Goal: Task Accomplishment & Management: Complete application form

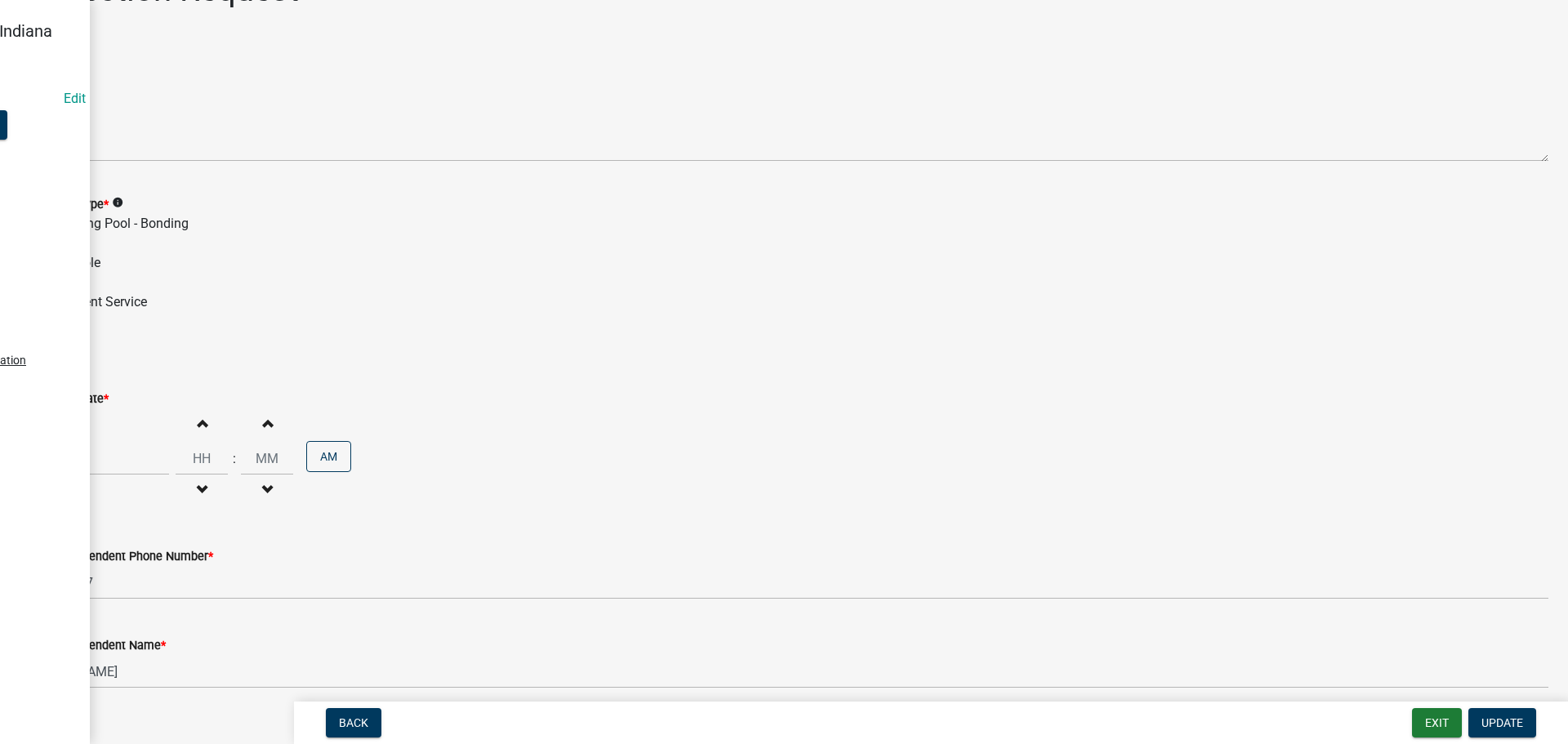
scroll to position [208, 0]
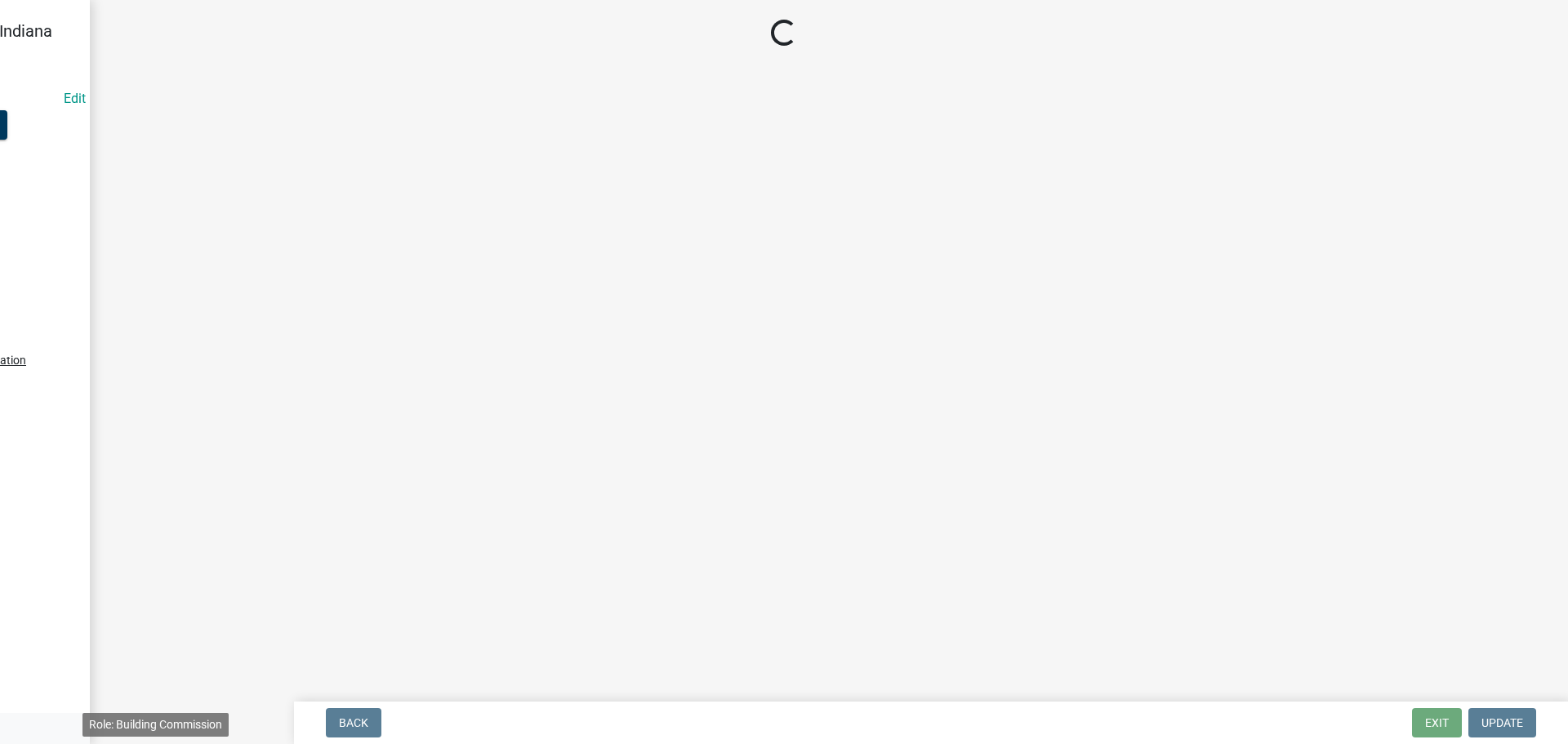
scroll to position [0, 0]
select select "36a8b8f0-2ef8-43e9-ae06-718f51af8d36"
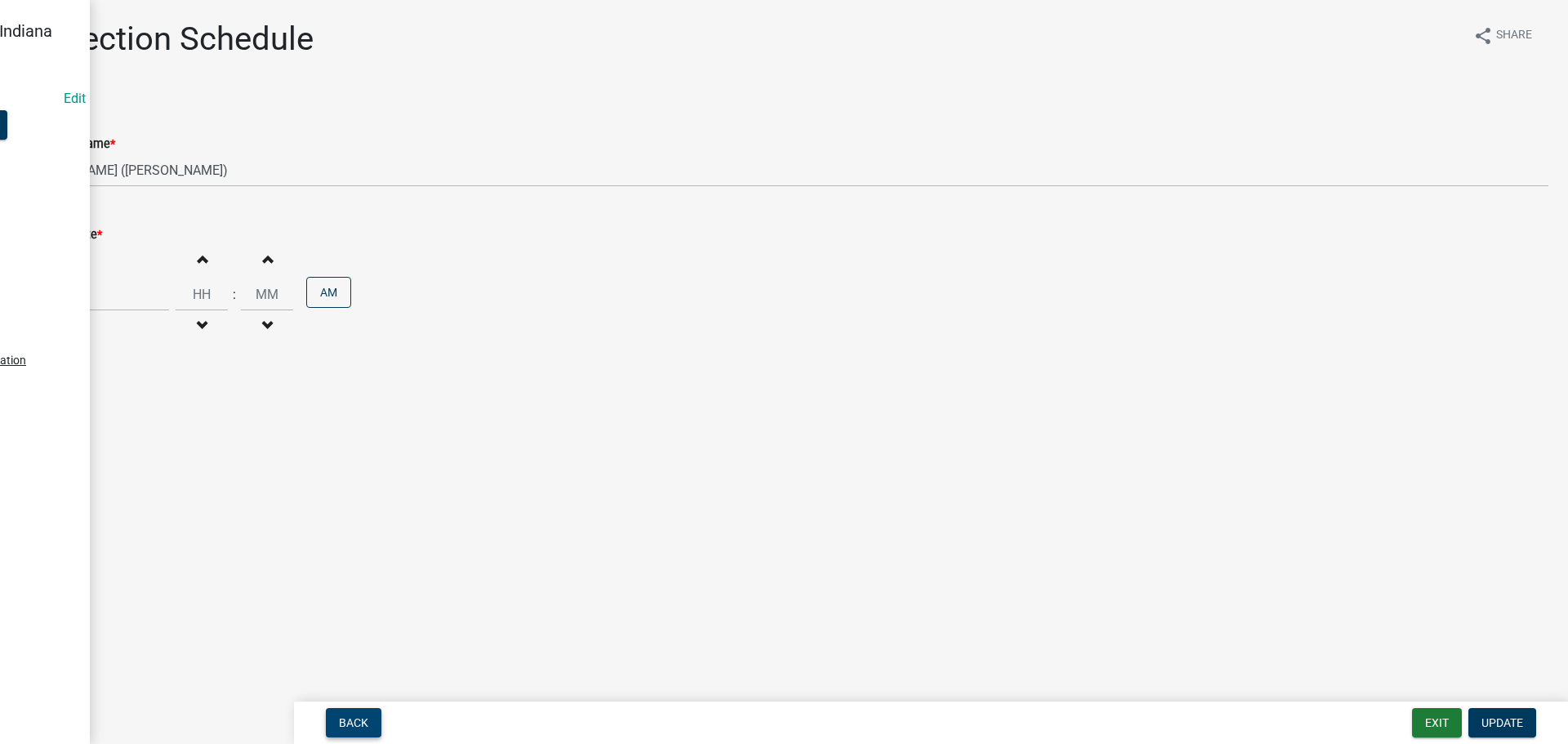
click at [346, 728] on span "Back" at bounding box center [353, 723] width 30 height 13
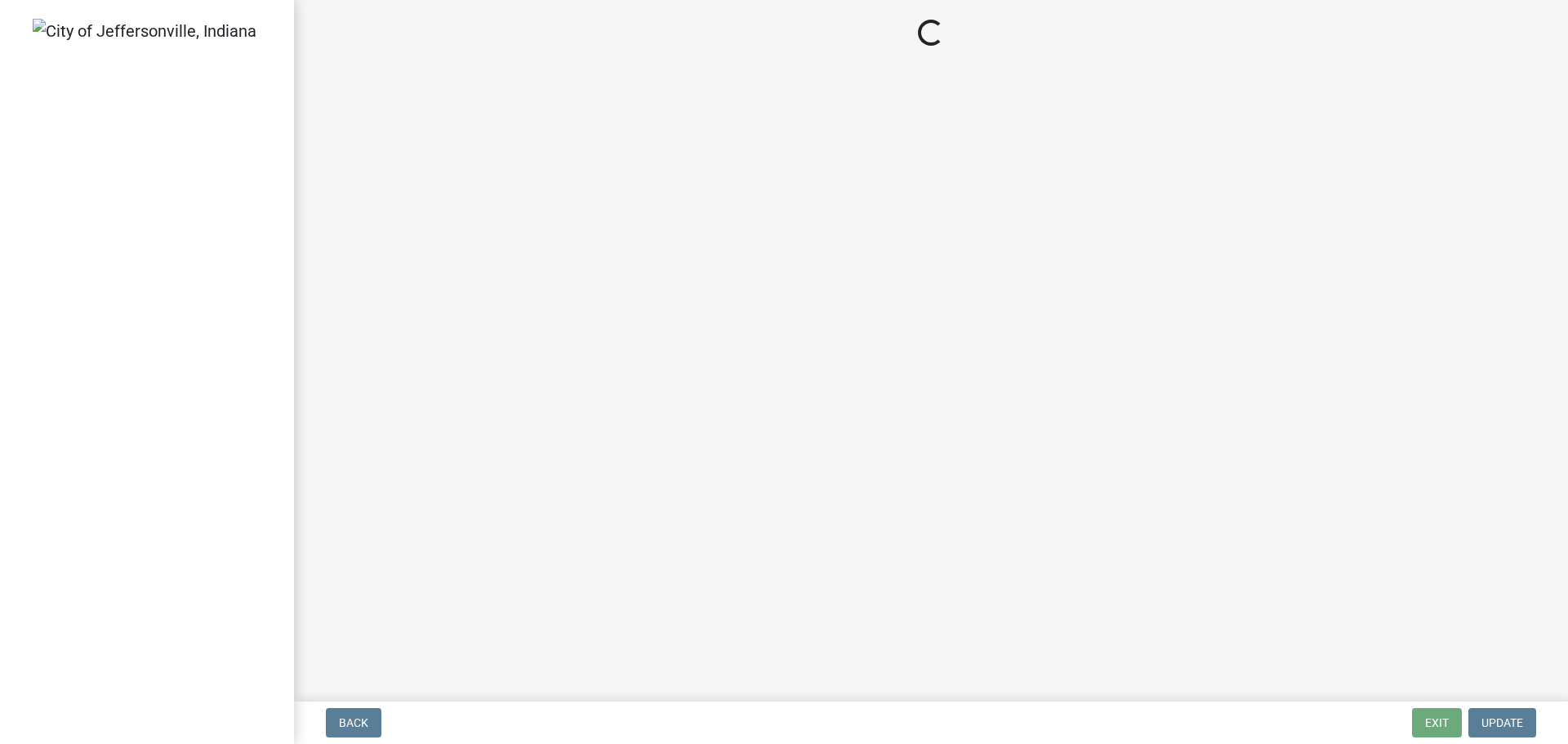
select select "3: 3"
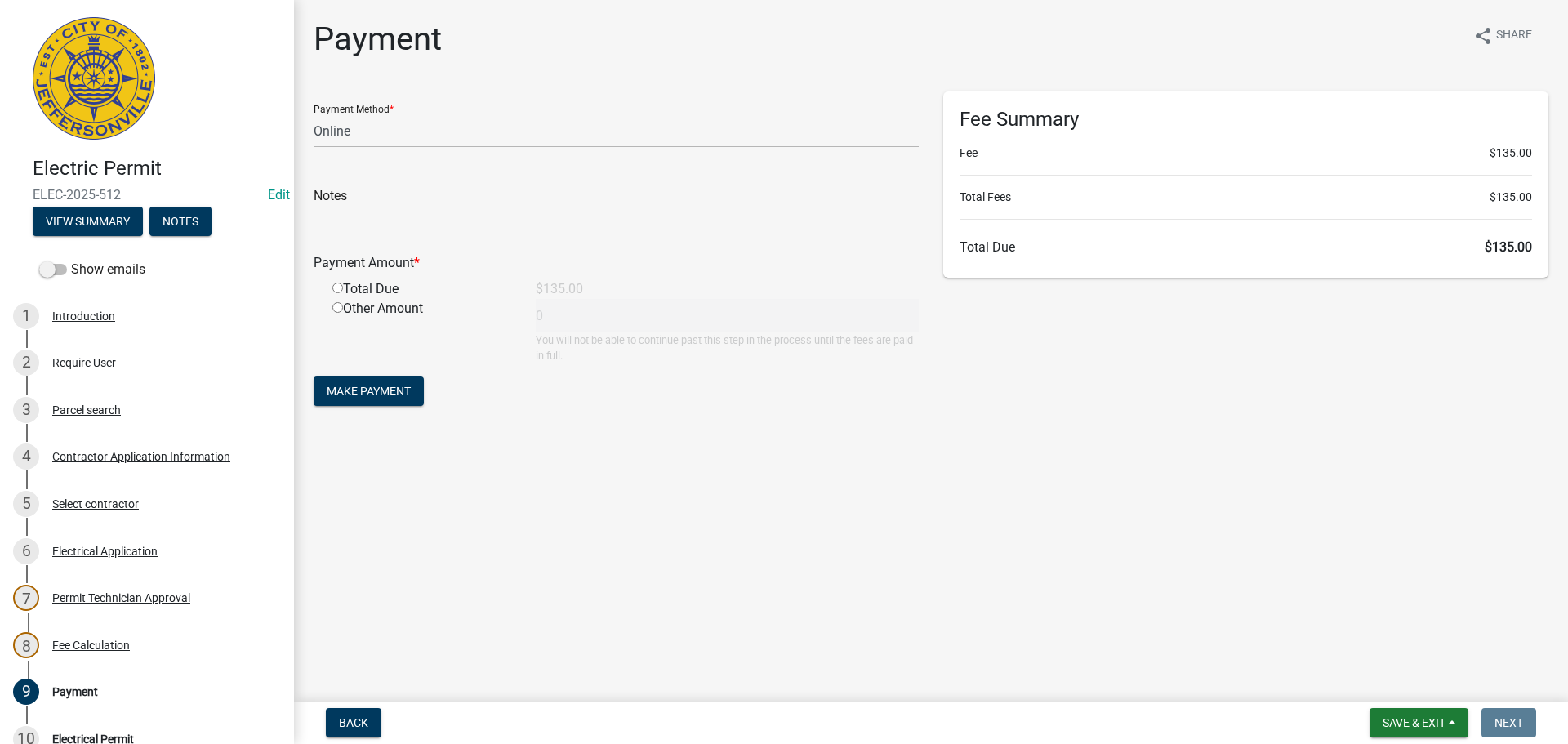
click at [1406, 738] on nav "Back Save & Exit Save Save & Exit Next" at bounding box center [931, 722] width 1274 height 42
click at [1400, 713] on button "Save & Exit" at bounding box center [1418, 722] width 98 height 30
click at [1393, 689] on button "Save & Exit" at bounding box center [1403, 680] width 131 height 39
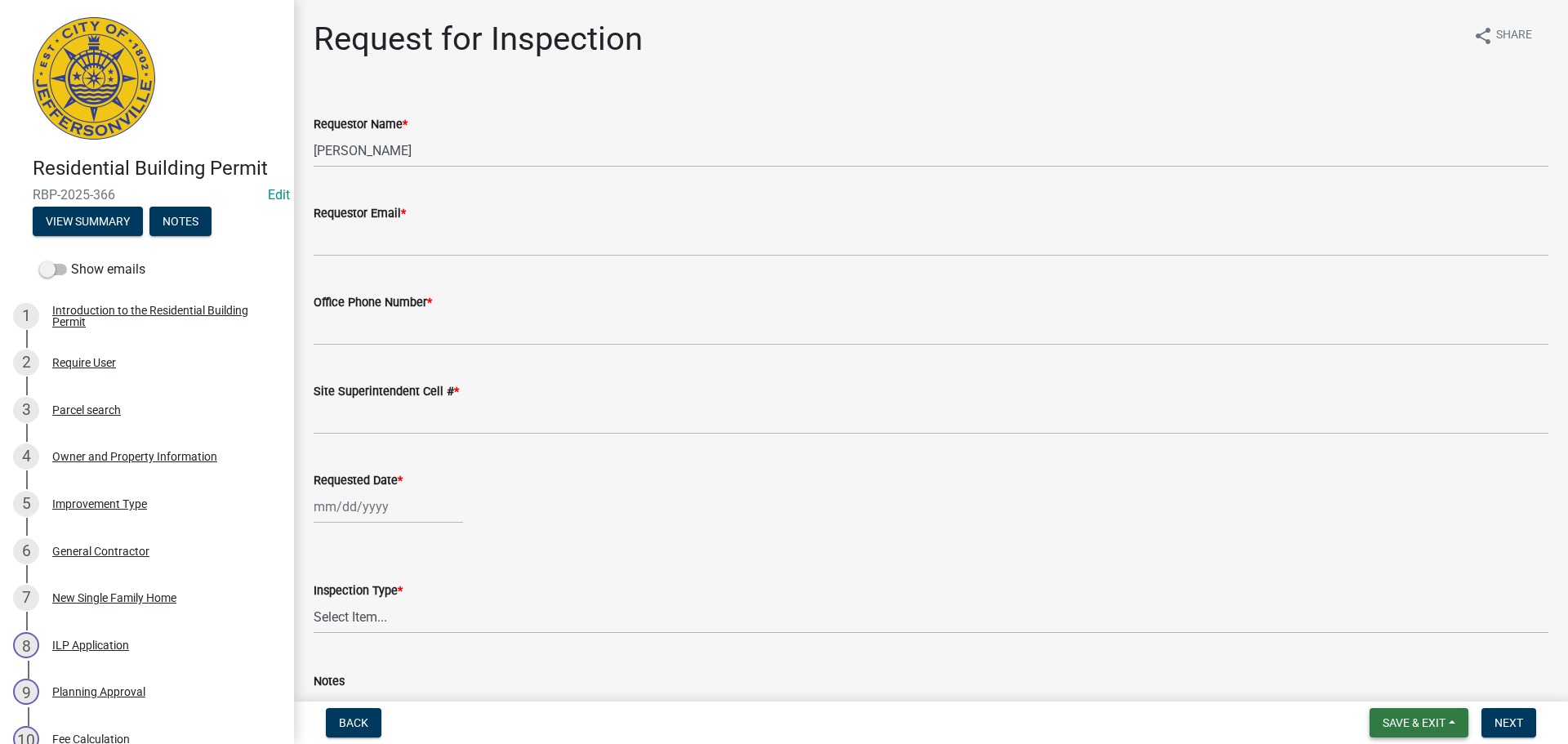
click at [1415, 726] on span "Save & Exit" at bounding box center [1414, 723] width 63 height 13
click at [1395, 694] on button "Save & Exit" at bounding box center [1403, 680] width 131 height 39
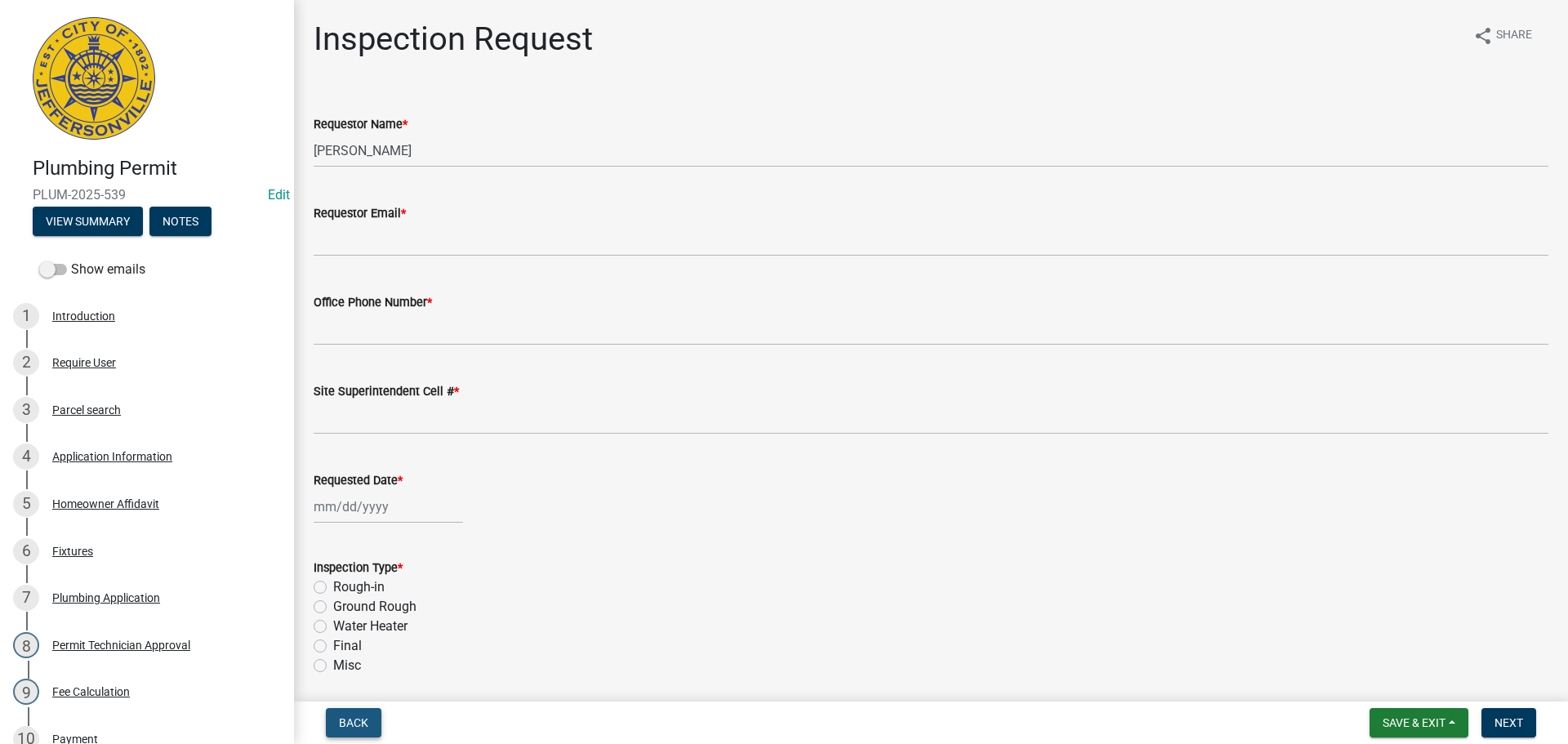
click at [355, 722] on span "Back" at bounding box center [353, 723] width 30 height 13
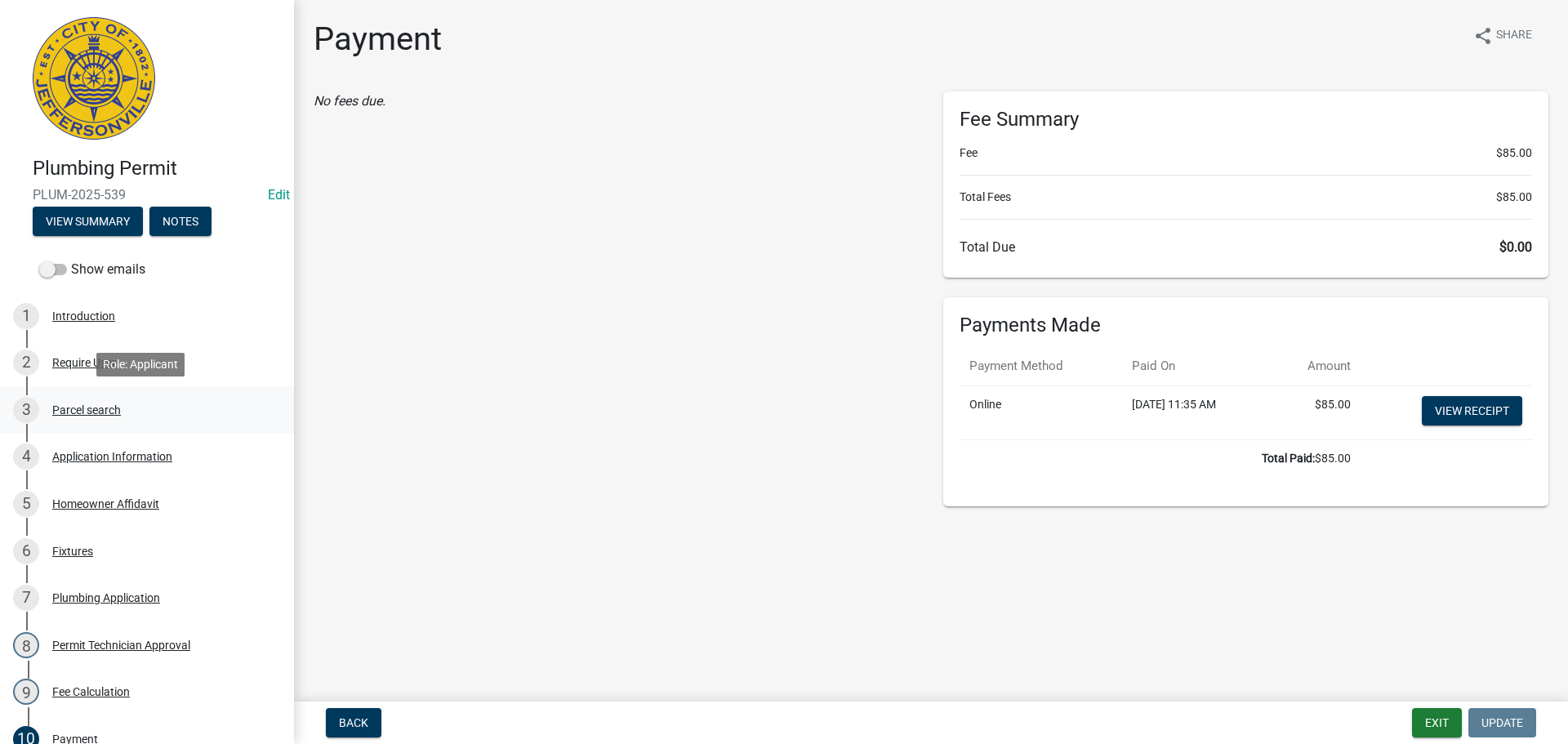
click at [88, 406] on div "Parcel search" at bounding box center [87, 410] width 69 height 11
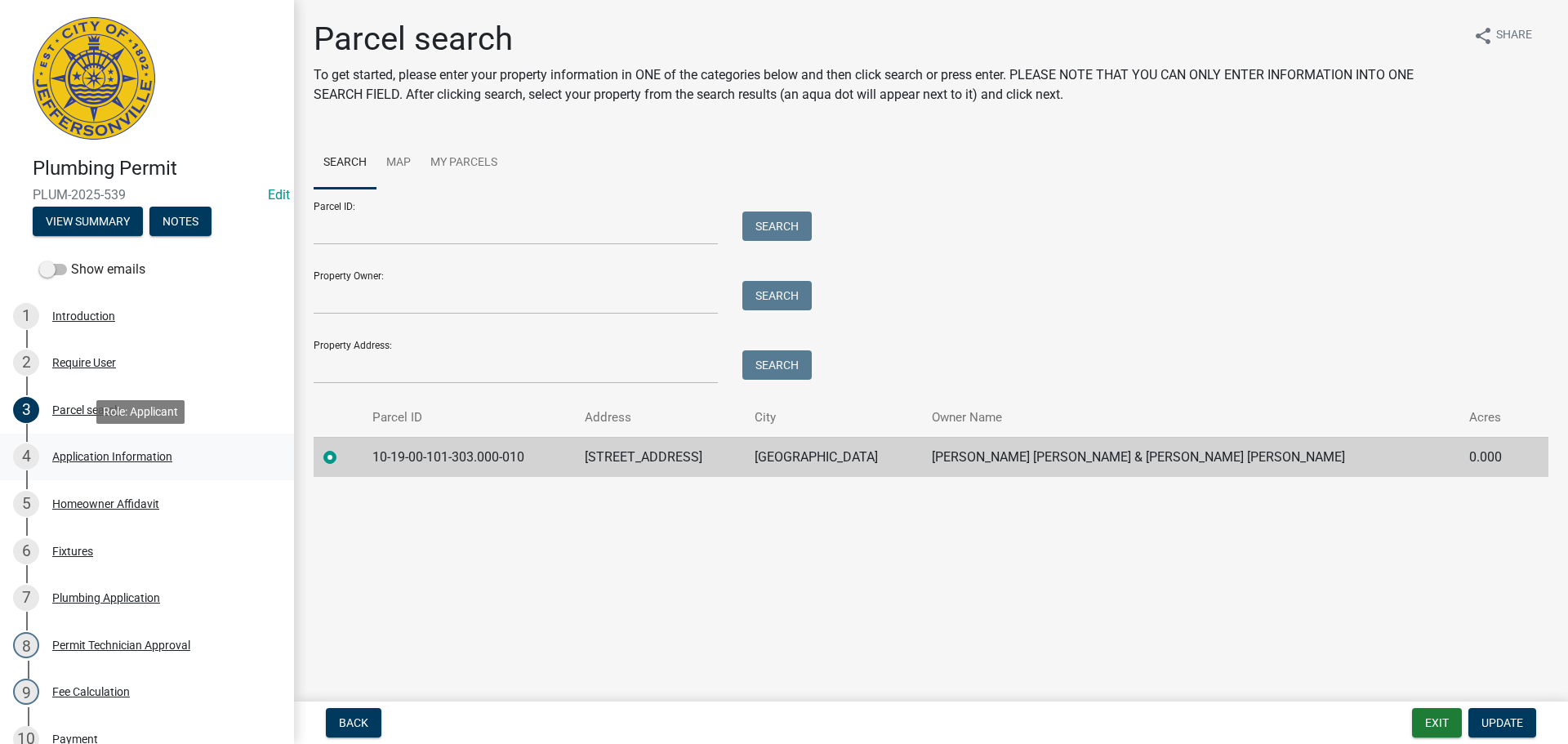
click at [82, 455] on div "Application Information" at bounding box center [113, 457] width 120 height 11
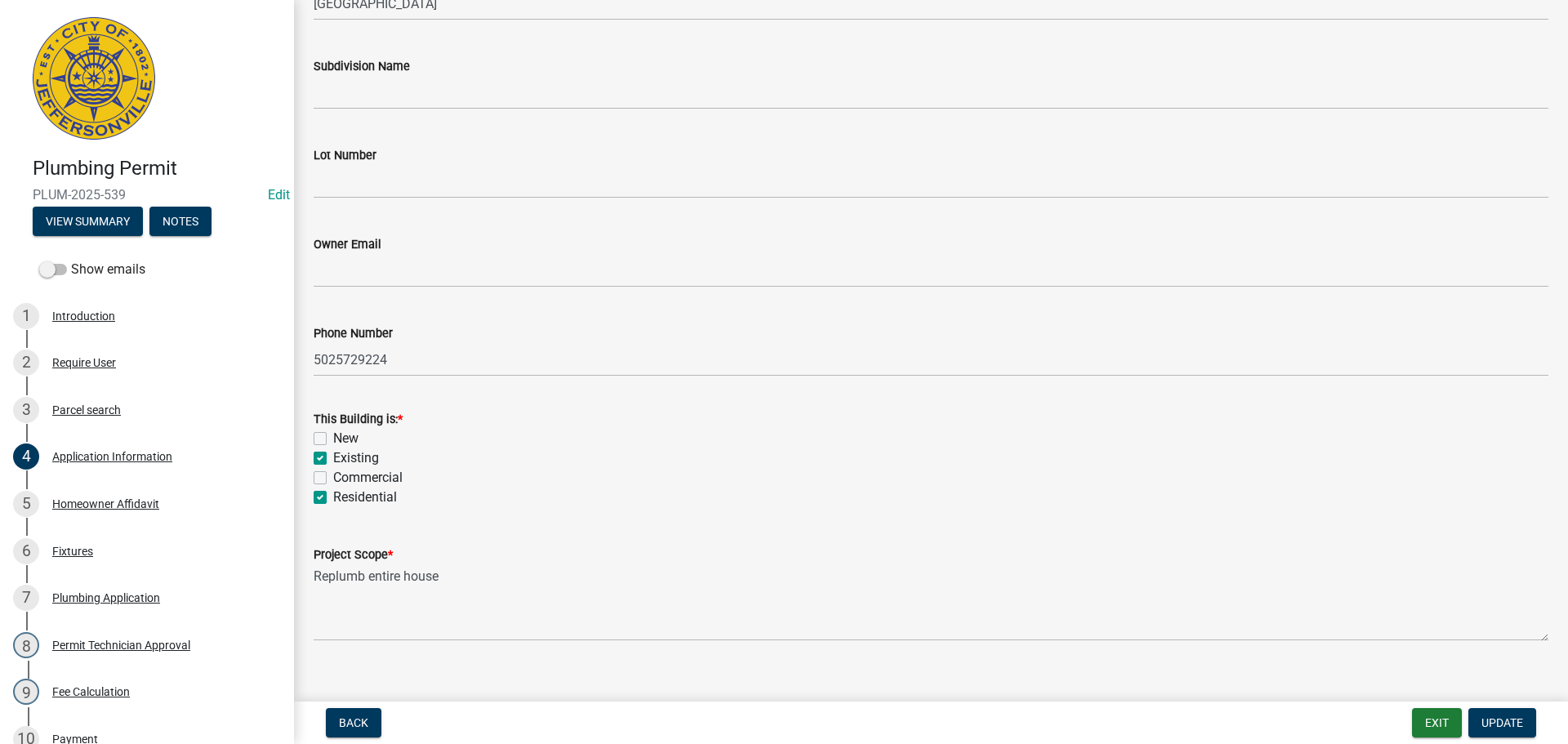
scroll to position [478, 0]
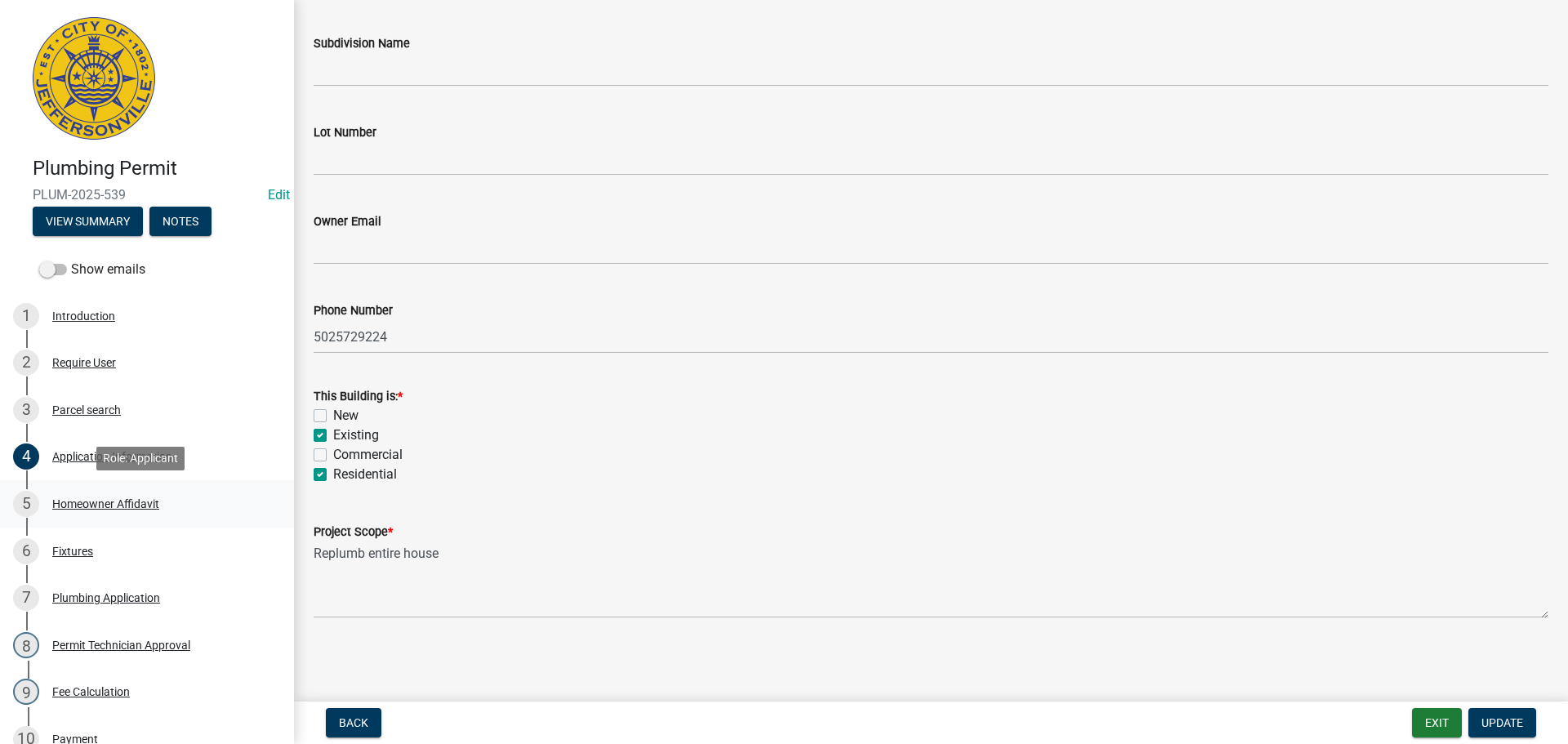
click at [96, 501] on div "Homeowner Affidavit" at bounding box center [106, 504] width 107 height 11
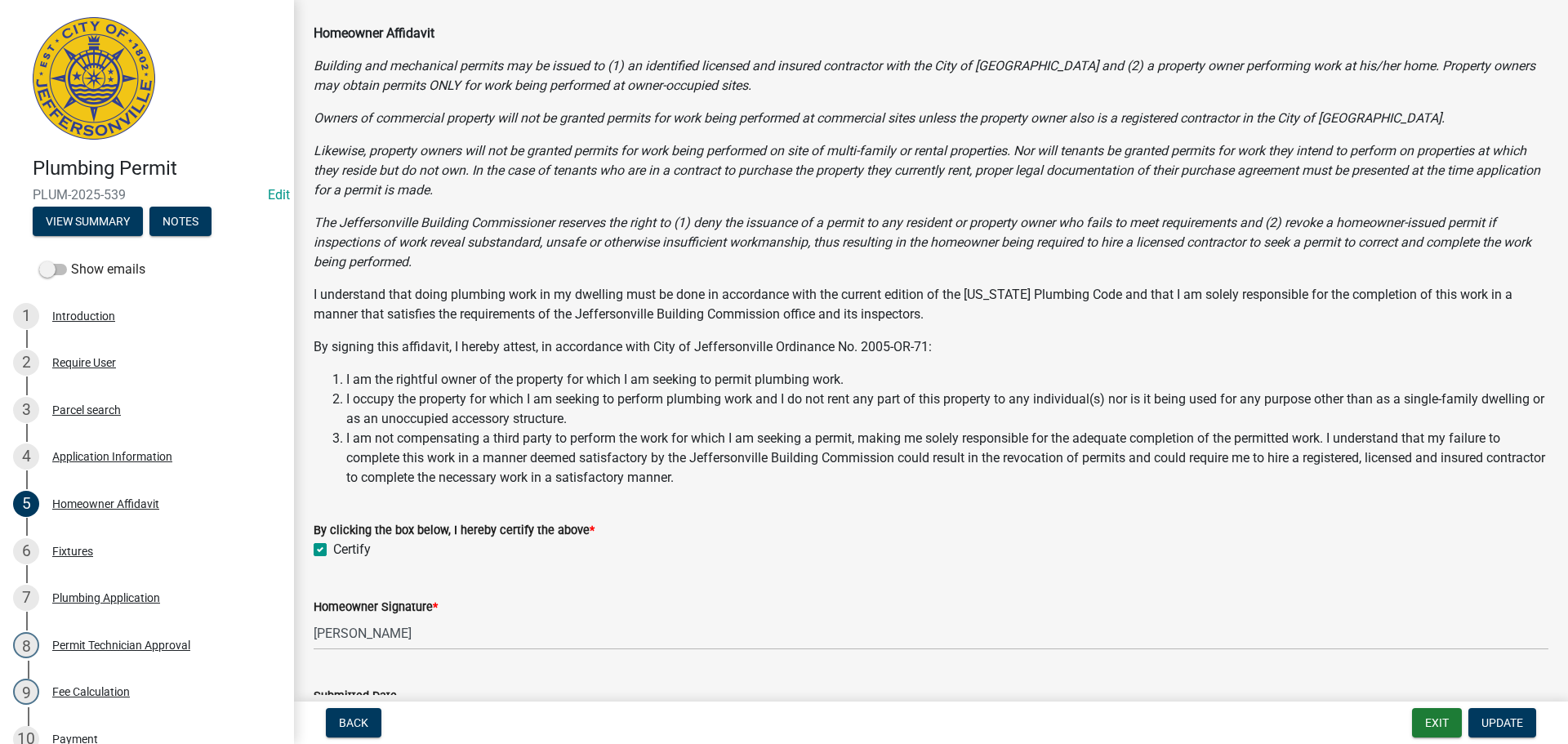
scroll to position [188, 0]
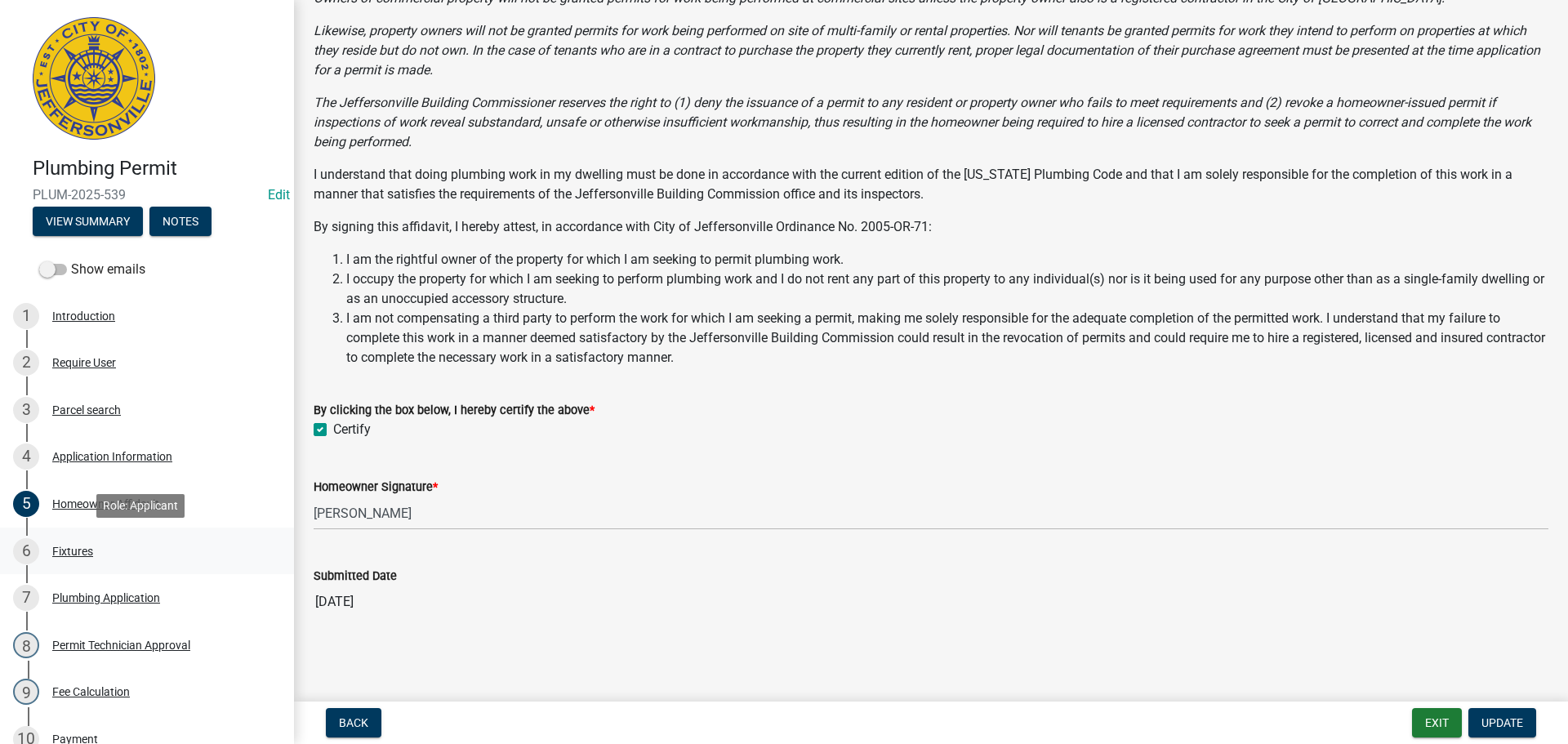
click at [76, 549] on div "Fixtures" at bounding box center [73, 551] width 41 height 11
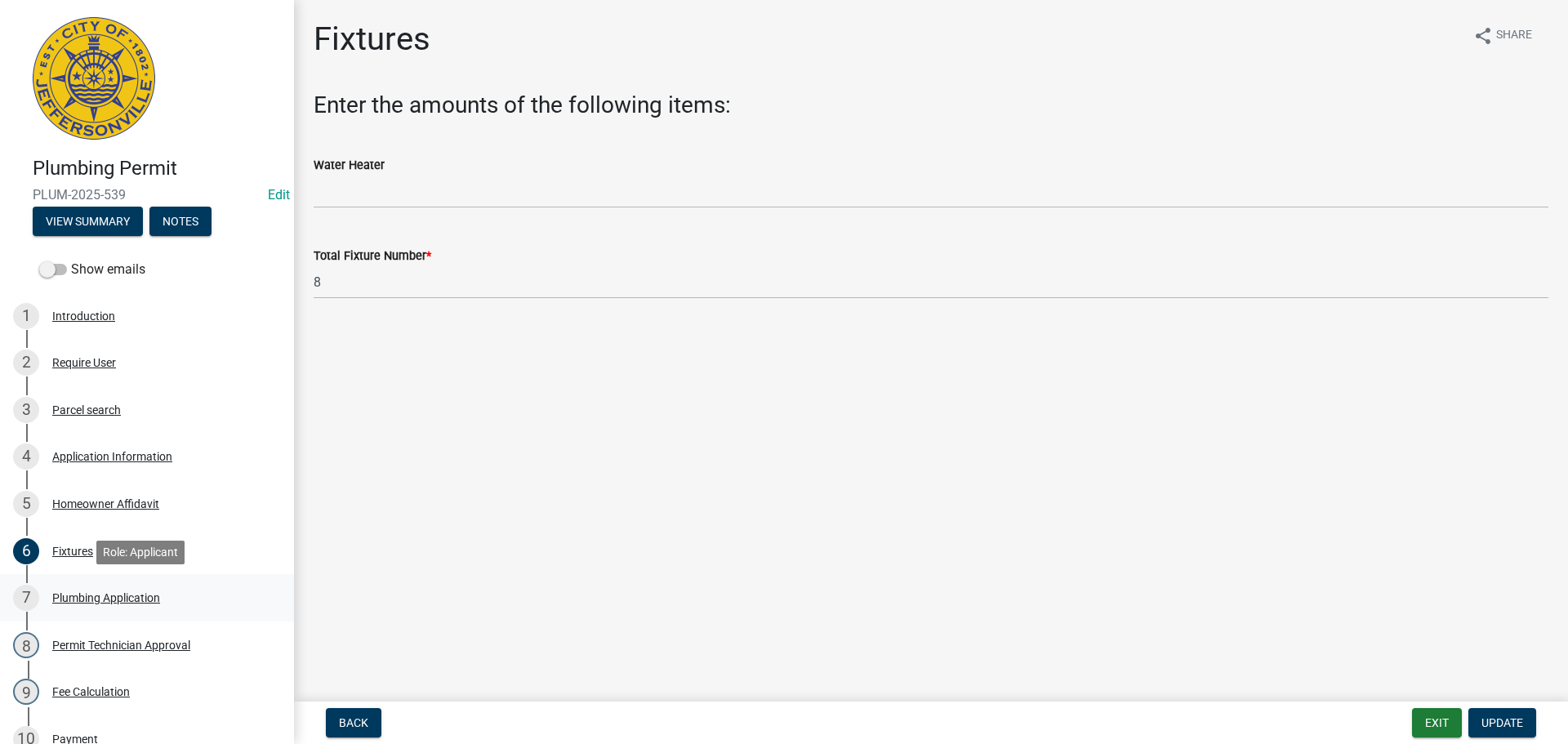
click at [101, 597] on div "Plumbing Application" at bounding box center [106, 598] width 108 height 11
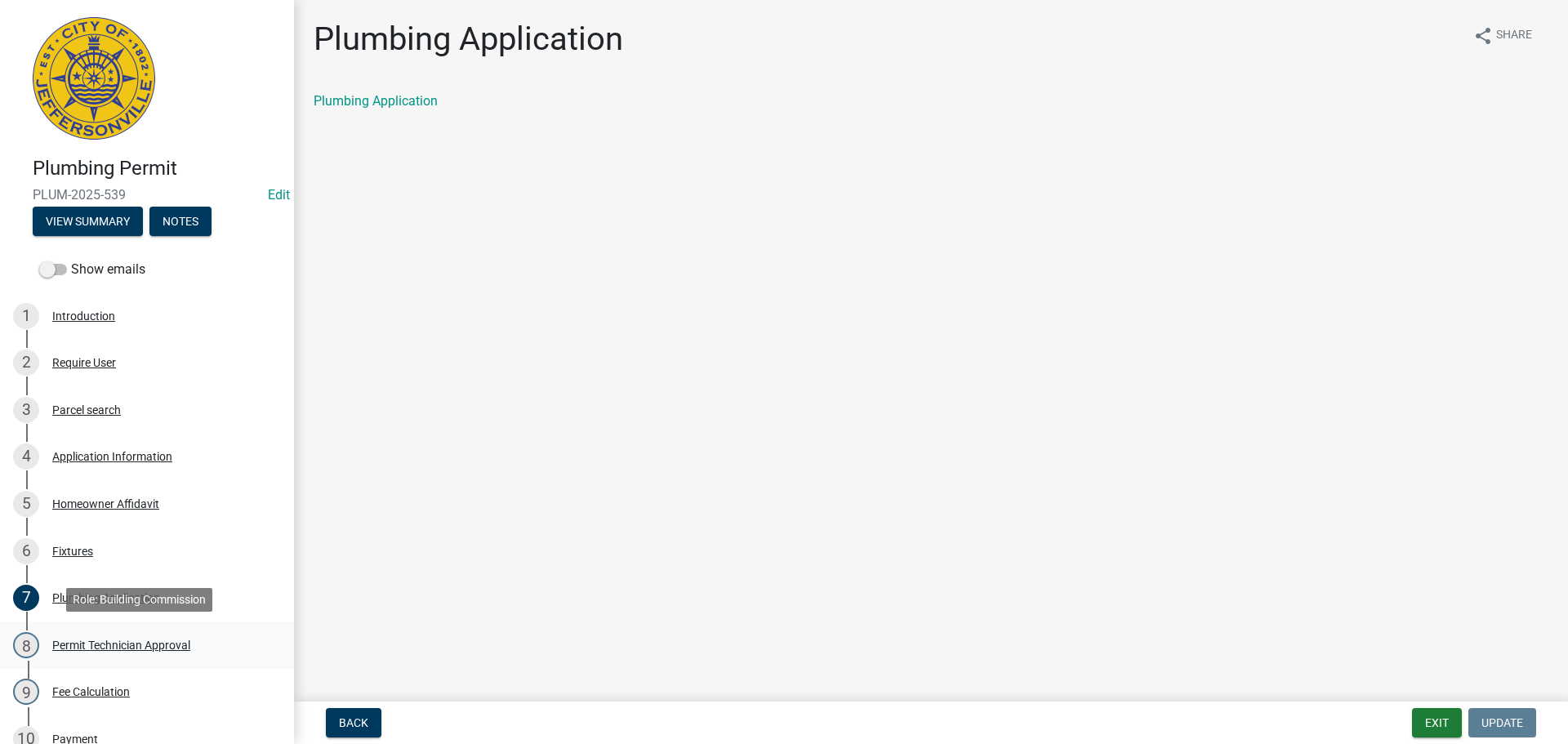
click at [110, 649] on div "Permit Technician Approval" at bounding box center [121, 646] width 138 height 11
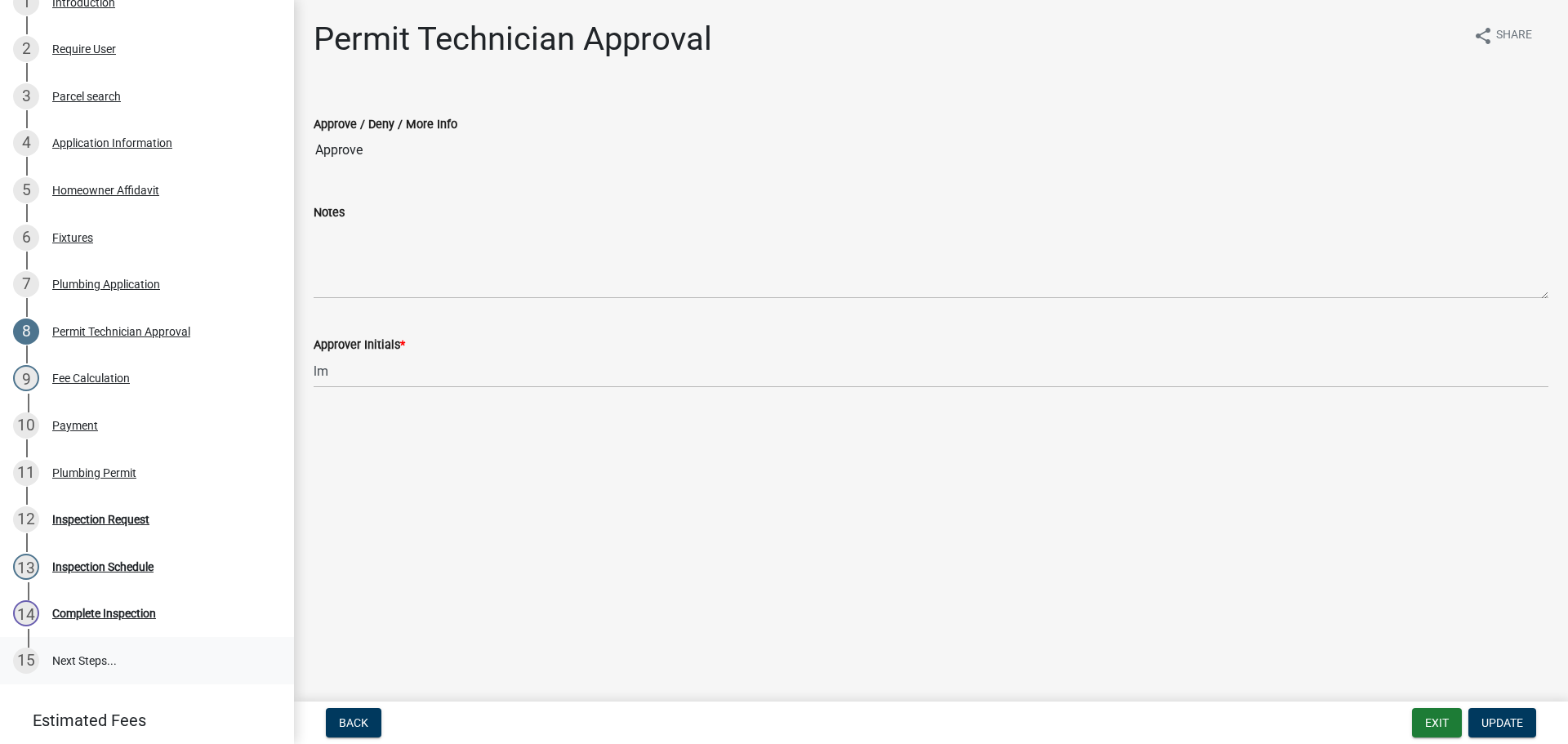
scroll to position [327, 0]
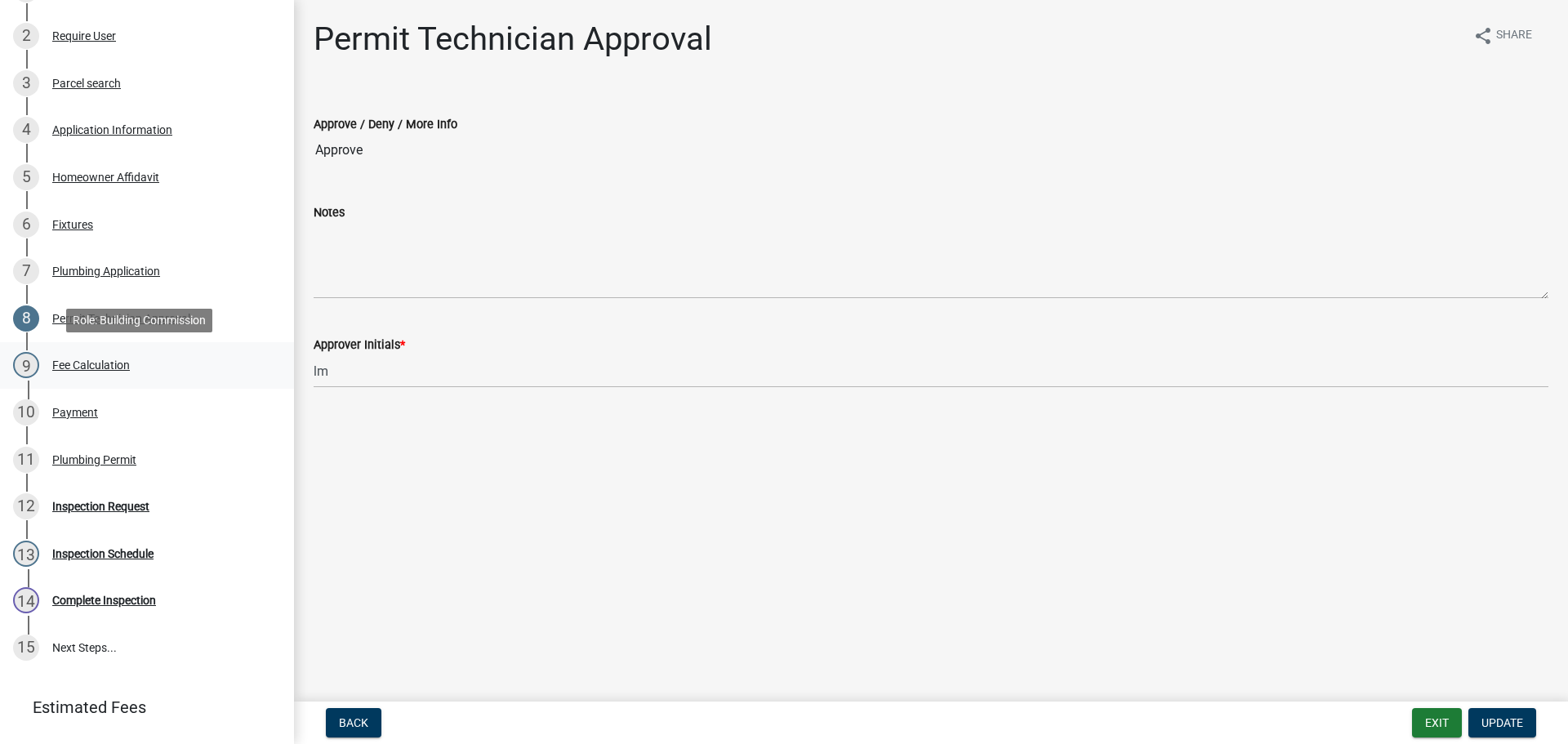
click at [93, 361] on div "Fee Calculation" at bounding box center [91, 365] width 77 height 11
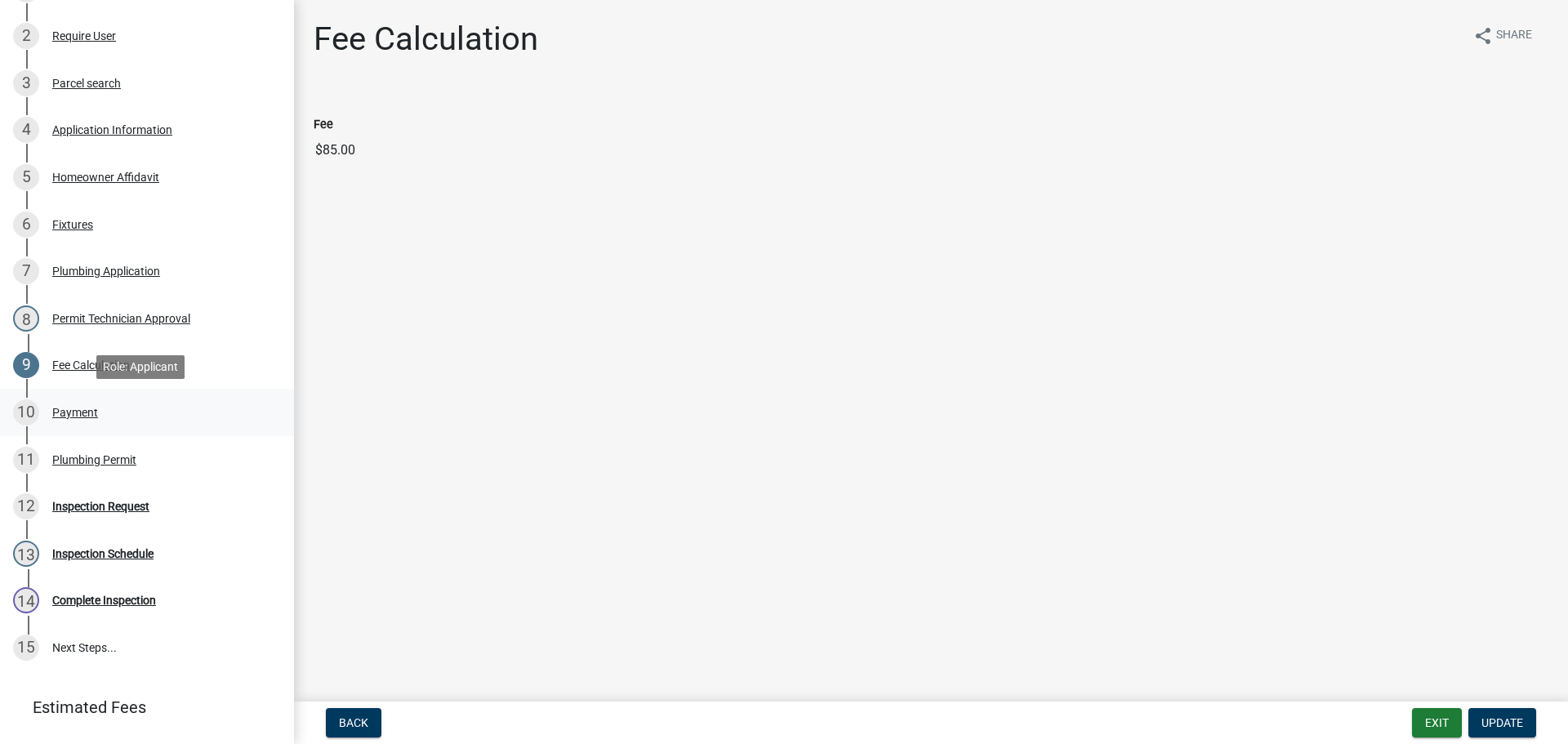
click at [84, 415] on div "Payment" at bounding box center [75, 413] width 46 height 11
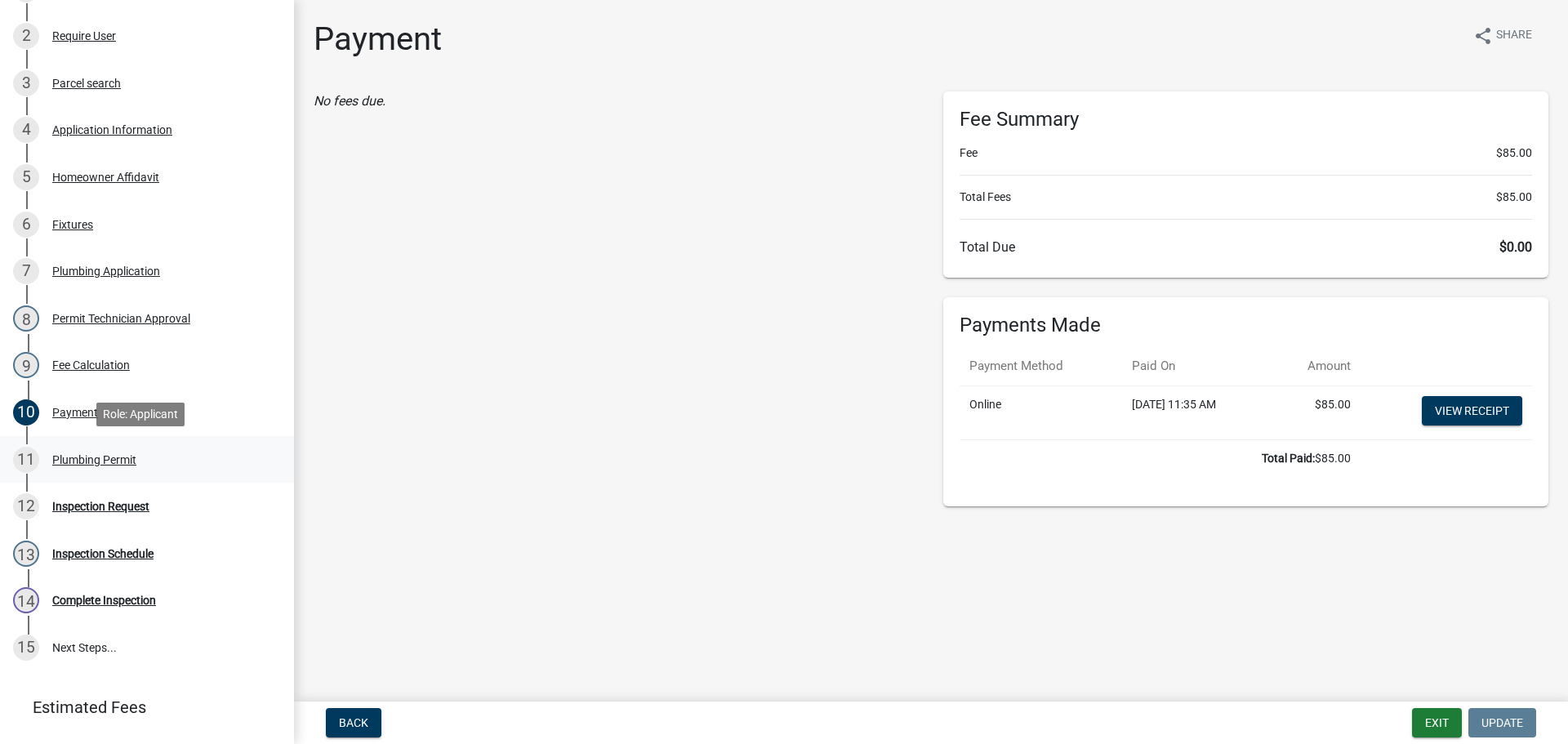
click at [76, 459] on div "Plumbing Permit" at bounding box center [95, 459] width 84 height 11
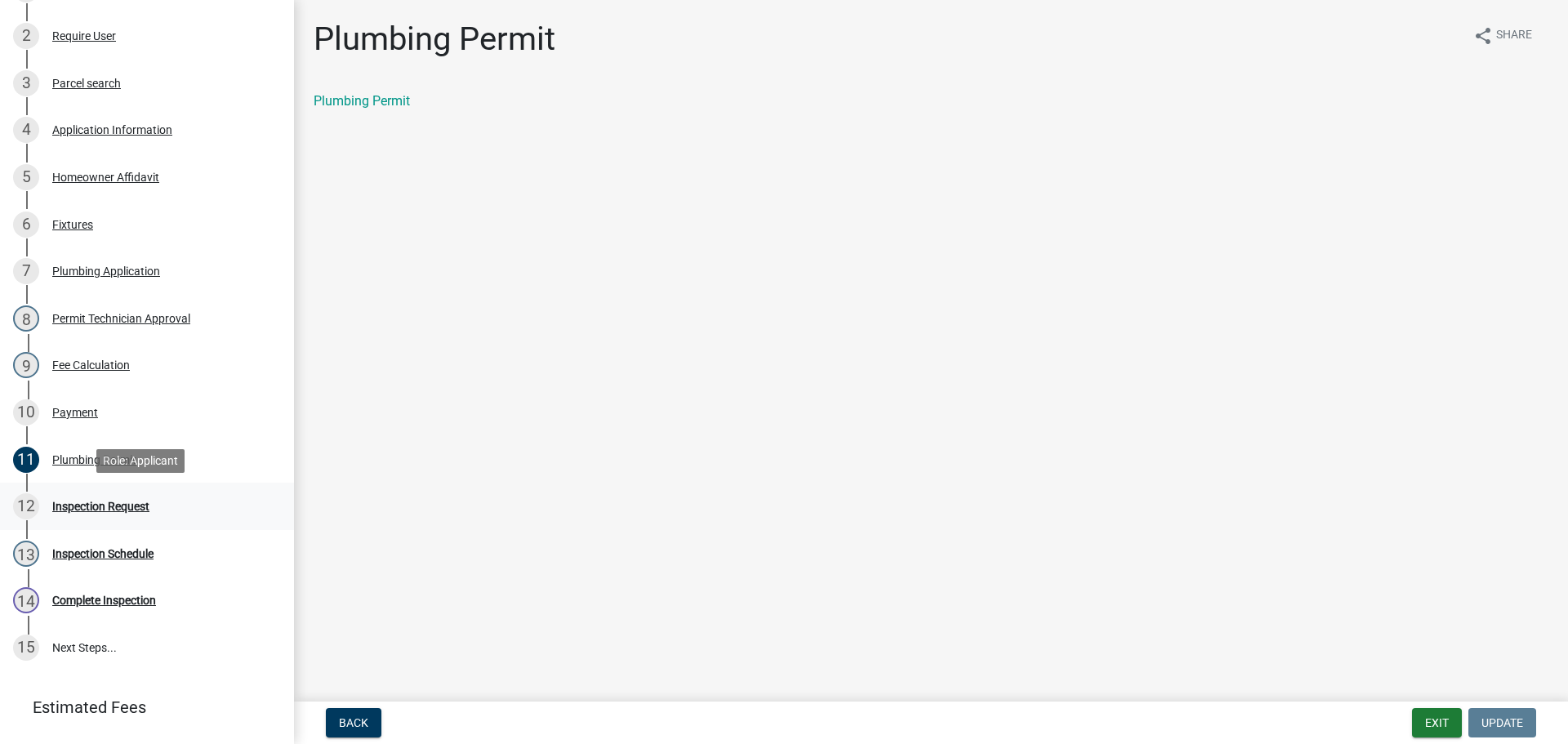
click at [86, 501] on div "Inspection Request" at bounding box center [101, 506] width 97 height 11
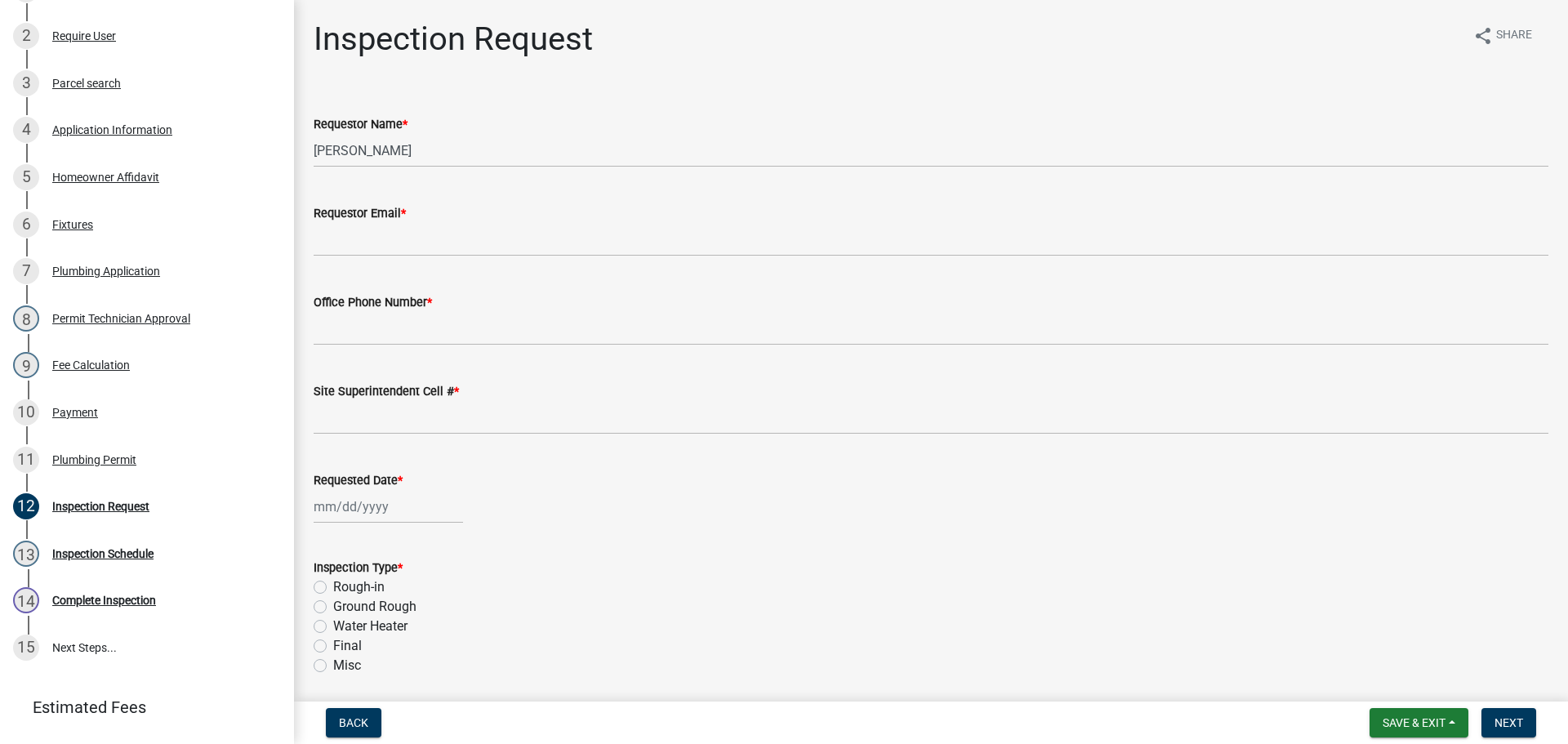
scroll to position [0, 0]
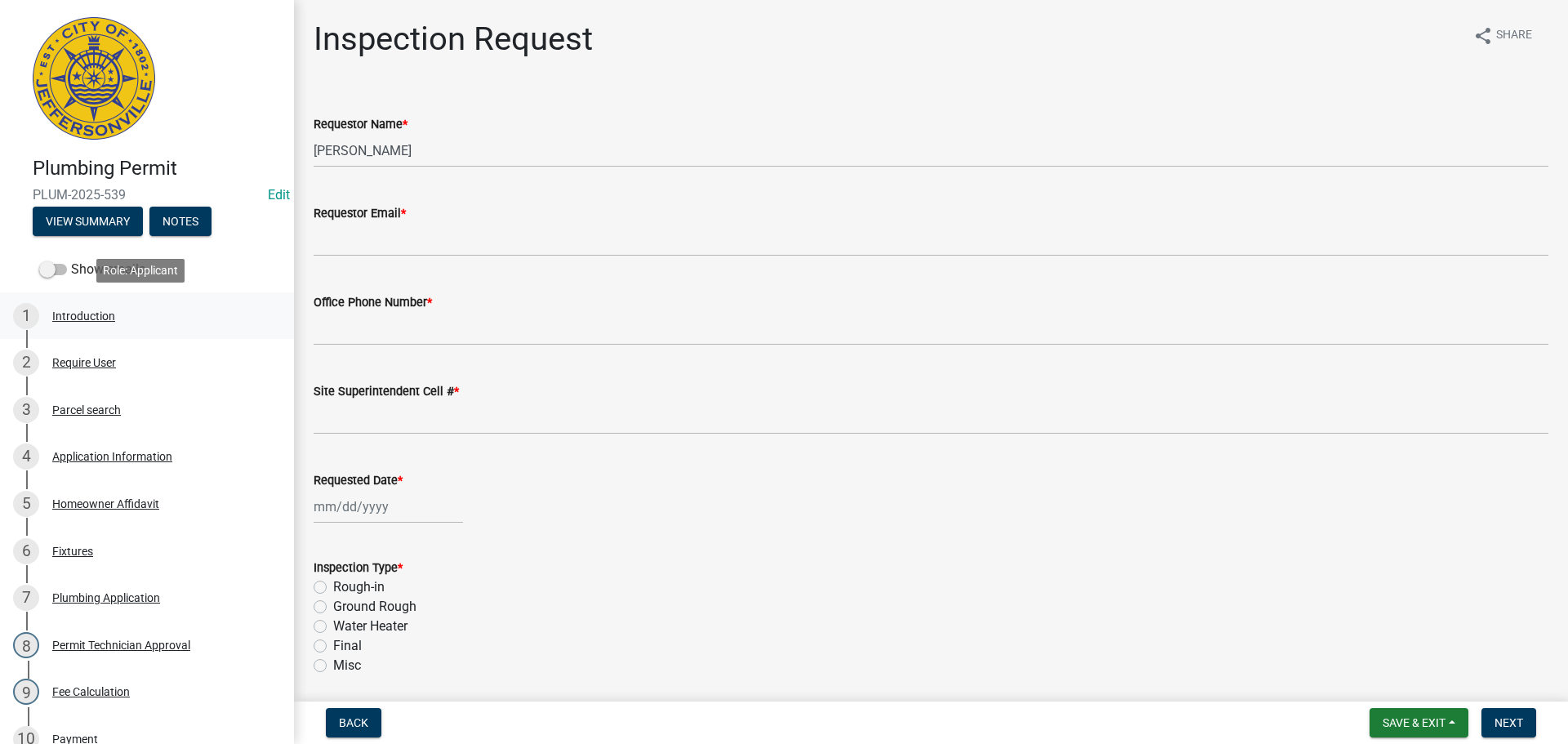
click at [89, 314] on div "Introduction" at bounding box center [84, 316] width 63 height 11
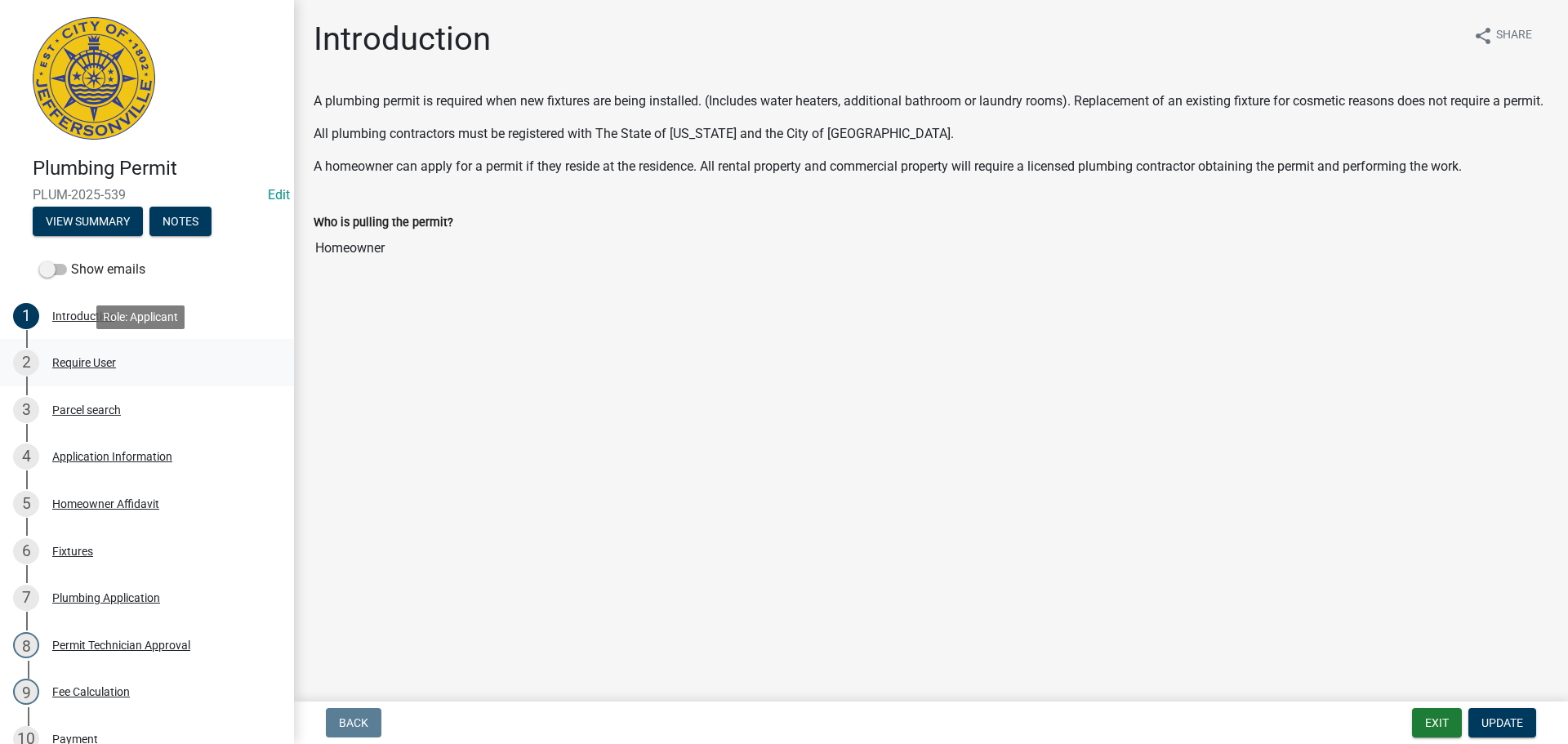
click at [89, 358] on div "Require User" at bounding box center [84, 363] width 64 height 11
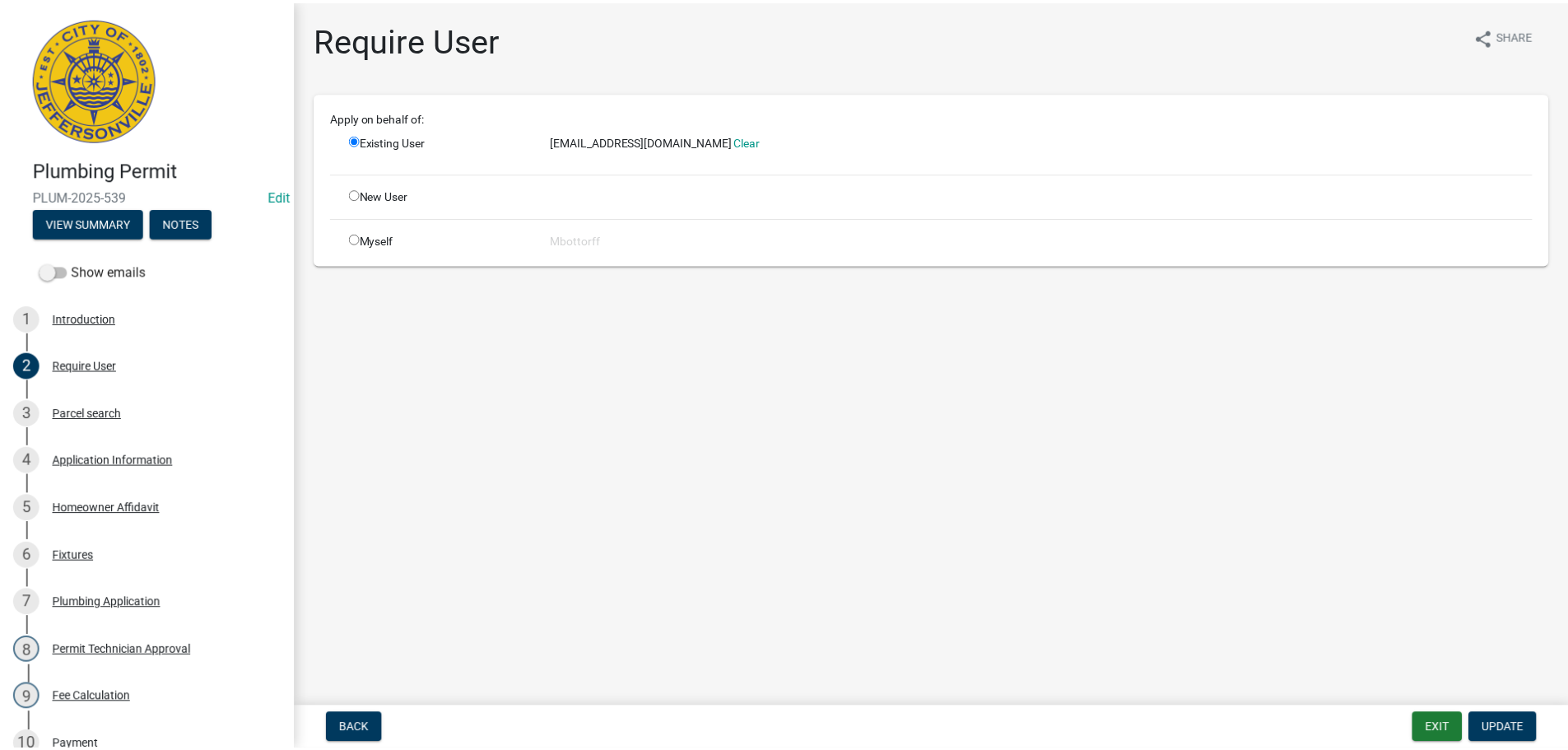
scroll to position [409, 0]
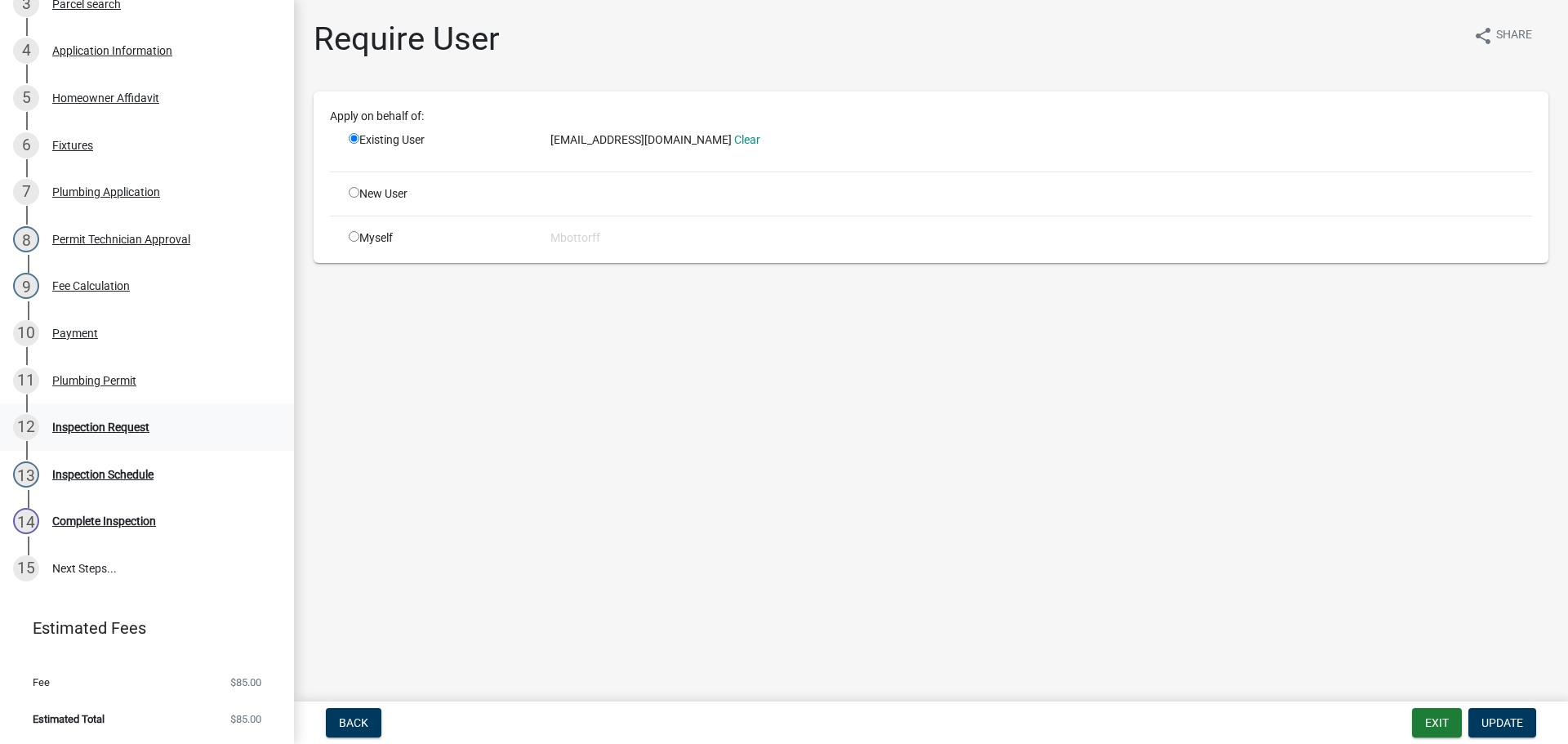
click at [76, 422] on div "Inspection Request" at bounding box center [101, 427] width 97 height 11
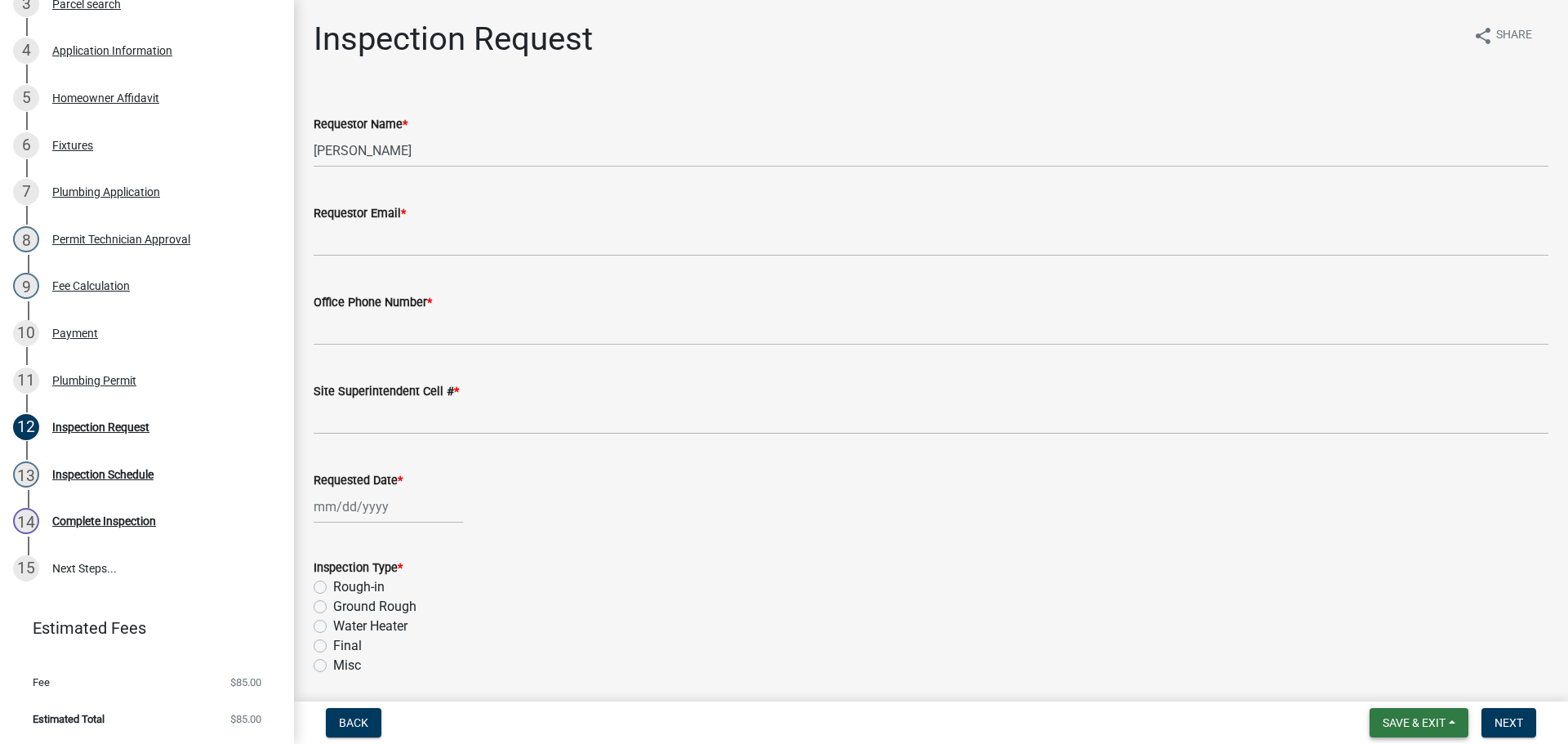
click at [1406, 724] on span "Save & Exit" at bounding box center [1414, 723] width 63 height 13
click at [1364, 677] on button "Save & Exit" at bounding box center [1403, 680] width 131 height 39
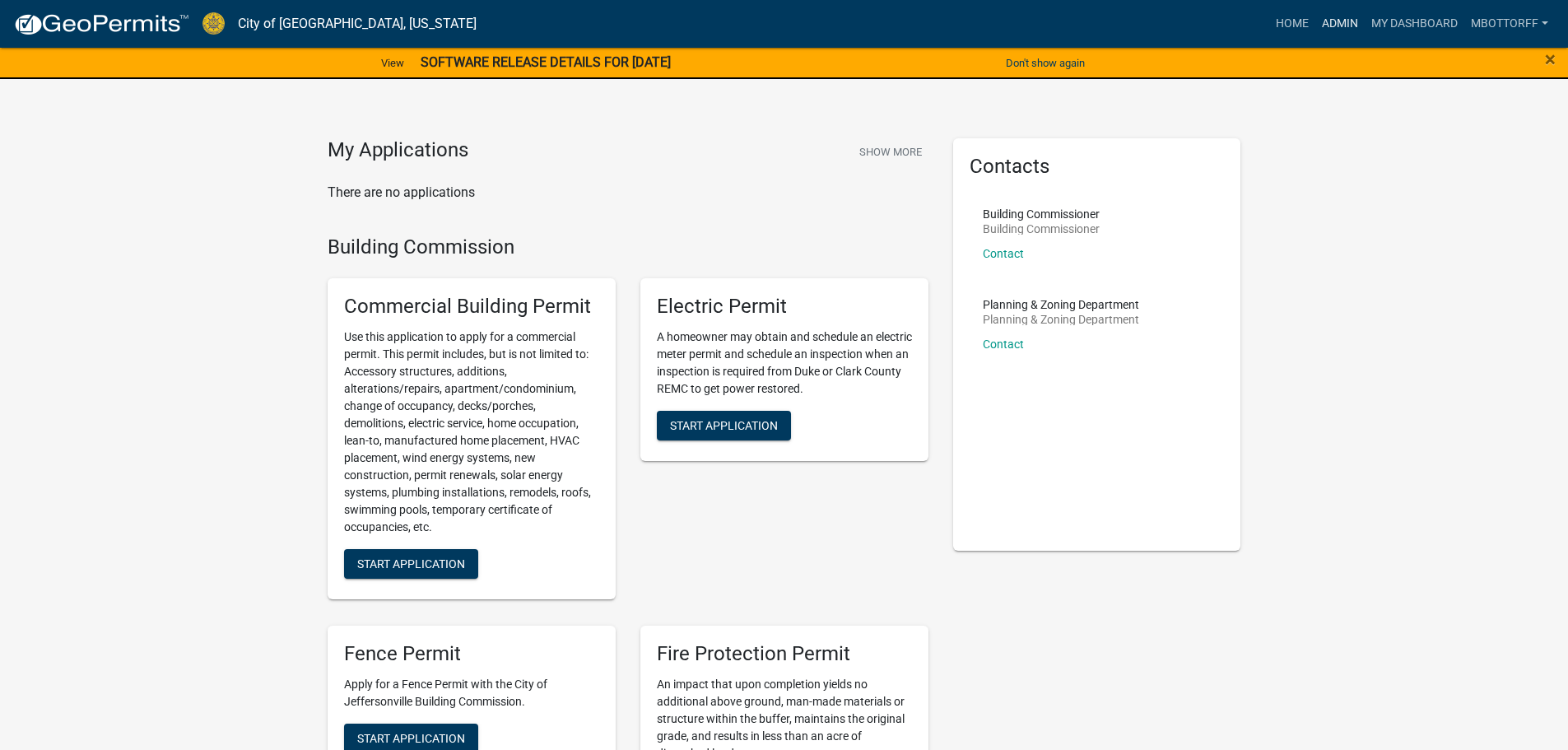
drag, startPoint x: 1334, startPoint y: 25, endPoint x: 1221, endPoint y: 28, distance: 113.0
click at [1334, 25] on link "Admin" at bounding box center [1339, 24] width 49 height 31
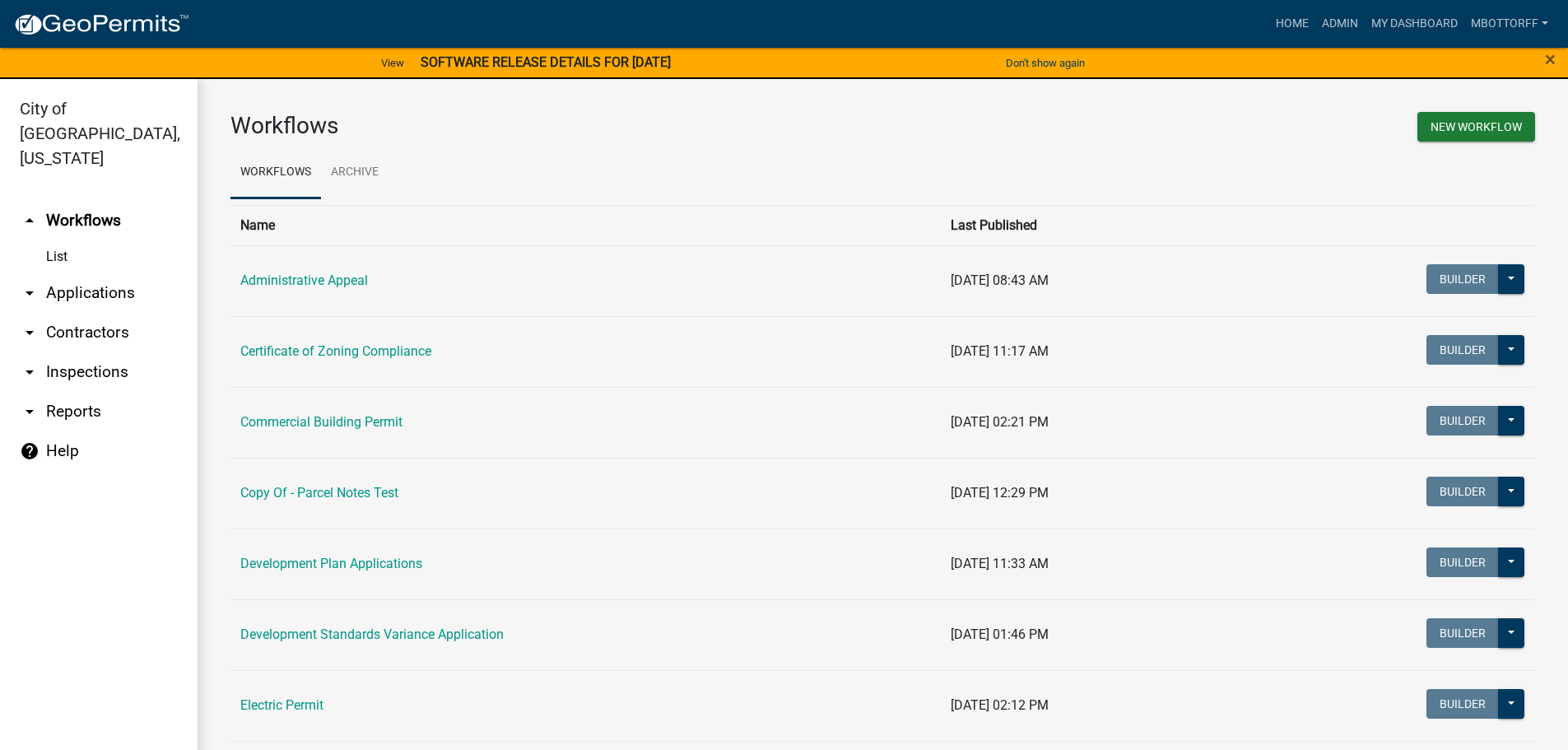
drag, startPoint x: 57, startPoint y: 264, endPoint x: 114, endPoint y: 270, distance: 57.3
click at [58, 273] on link "arrow_drop_down Applications" at bounding box center [98, 293] width 197 height 39
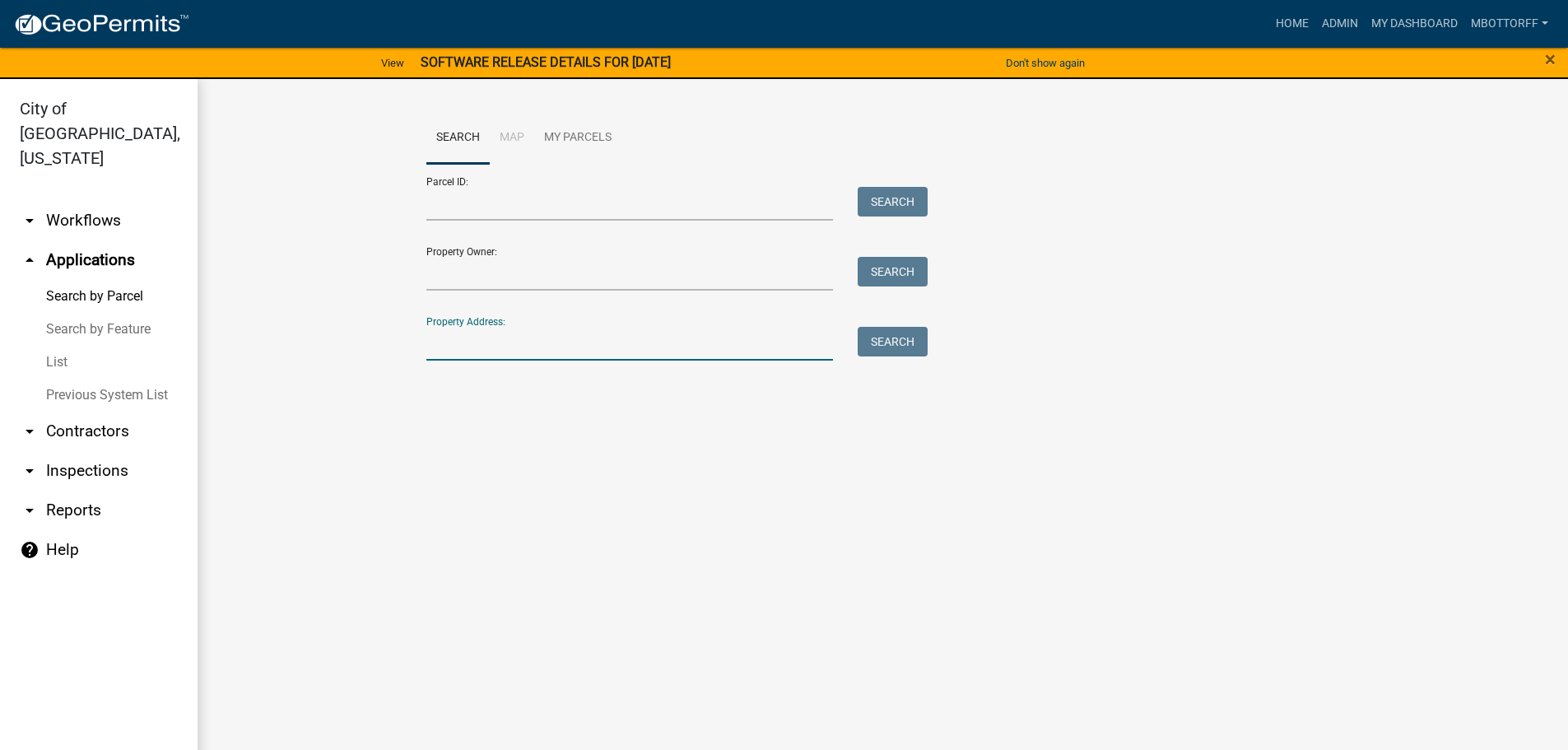
click at [502, 338] on input "Property Address:" at bounding box center [630, 343] width 407 height 34
type input "815 LARK"
click at [905, 349] on button "Search" at bounding box center [892, 341] width 70 height 30
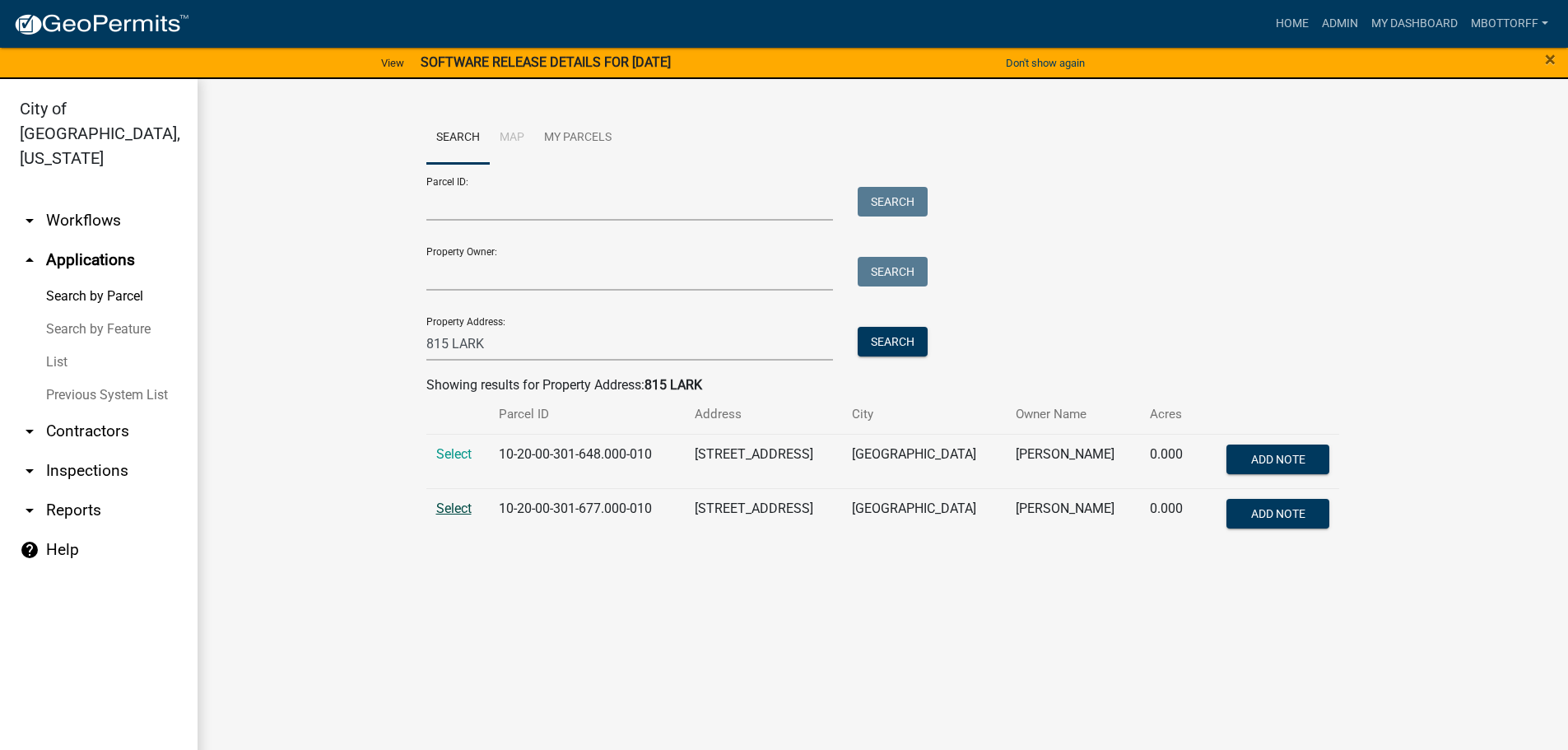
click at [456, 507] on span "Select" at bounding box center [453, 508] width 36 height 15
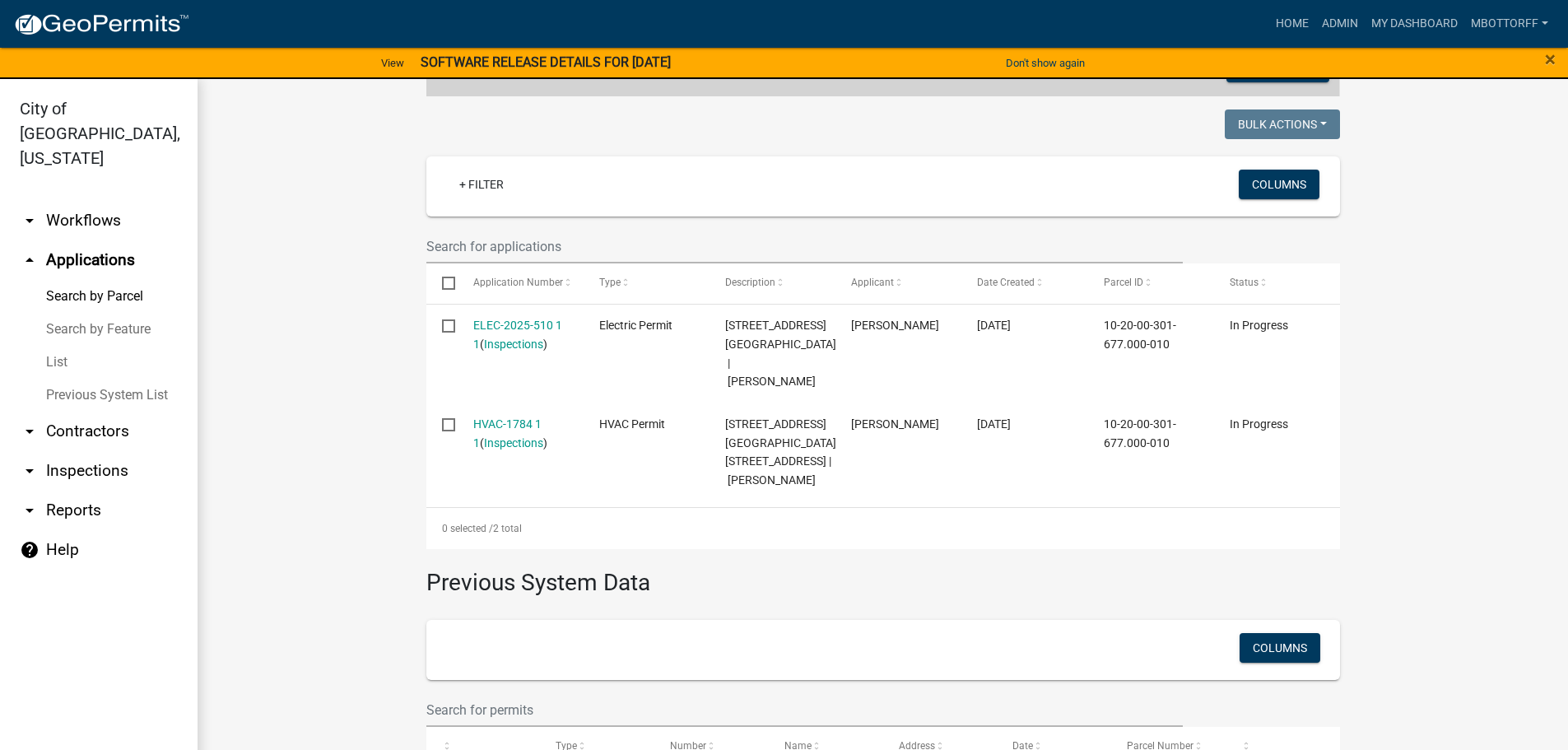
scroll to position [412, 0]
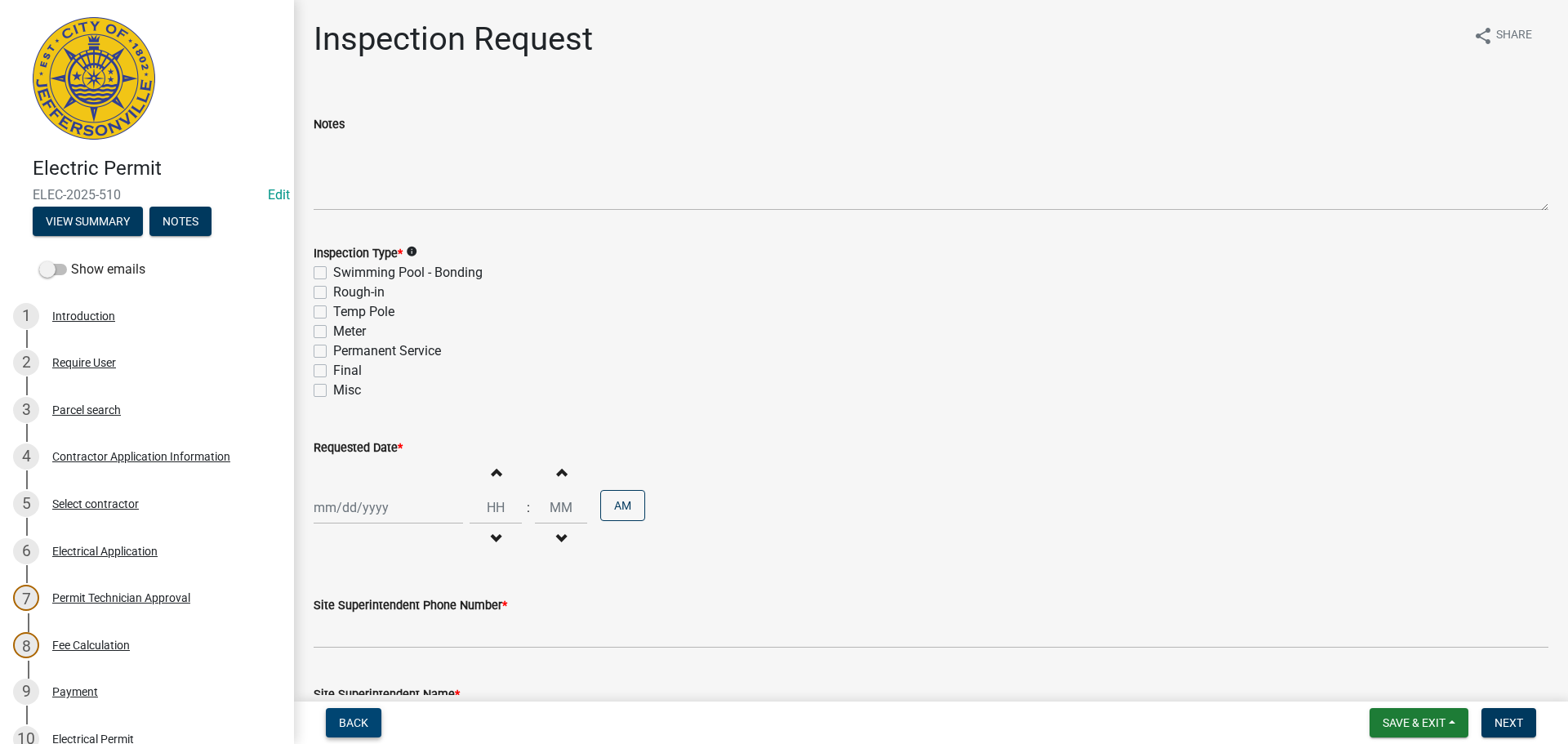
click at [348, 723] on span "Back" at bounding box center [353, 723] width 30 height 13
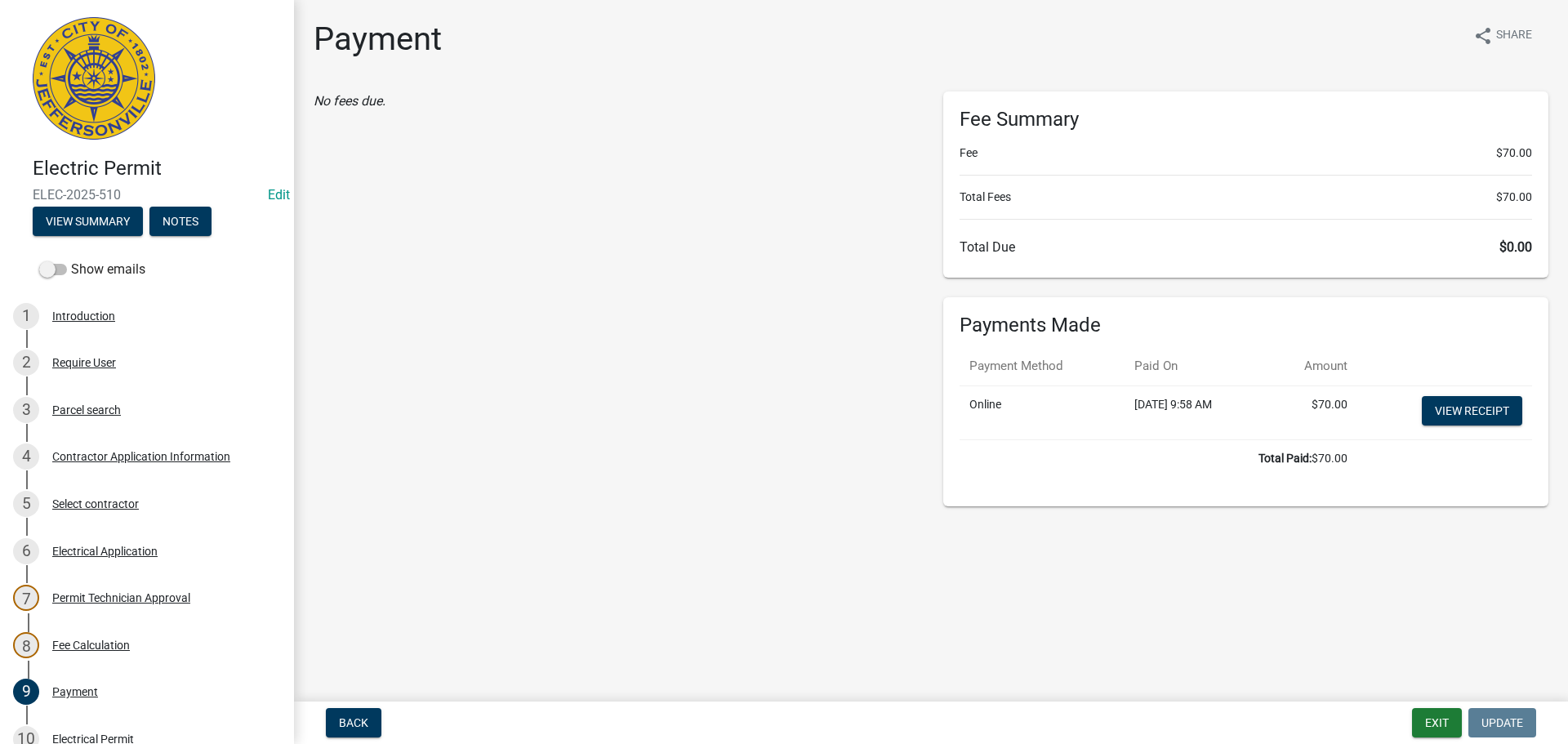
scroll to position [358, 0]
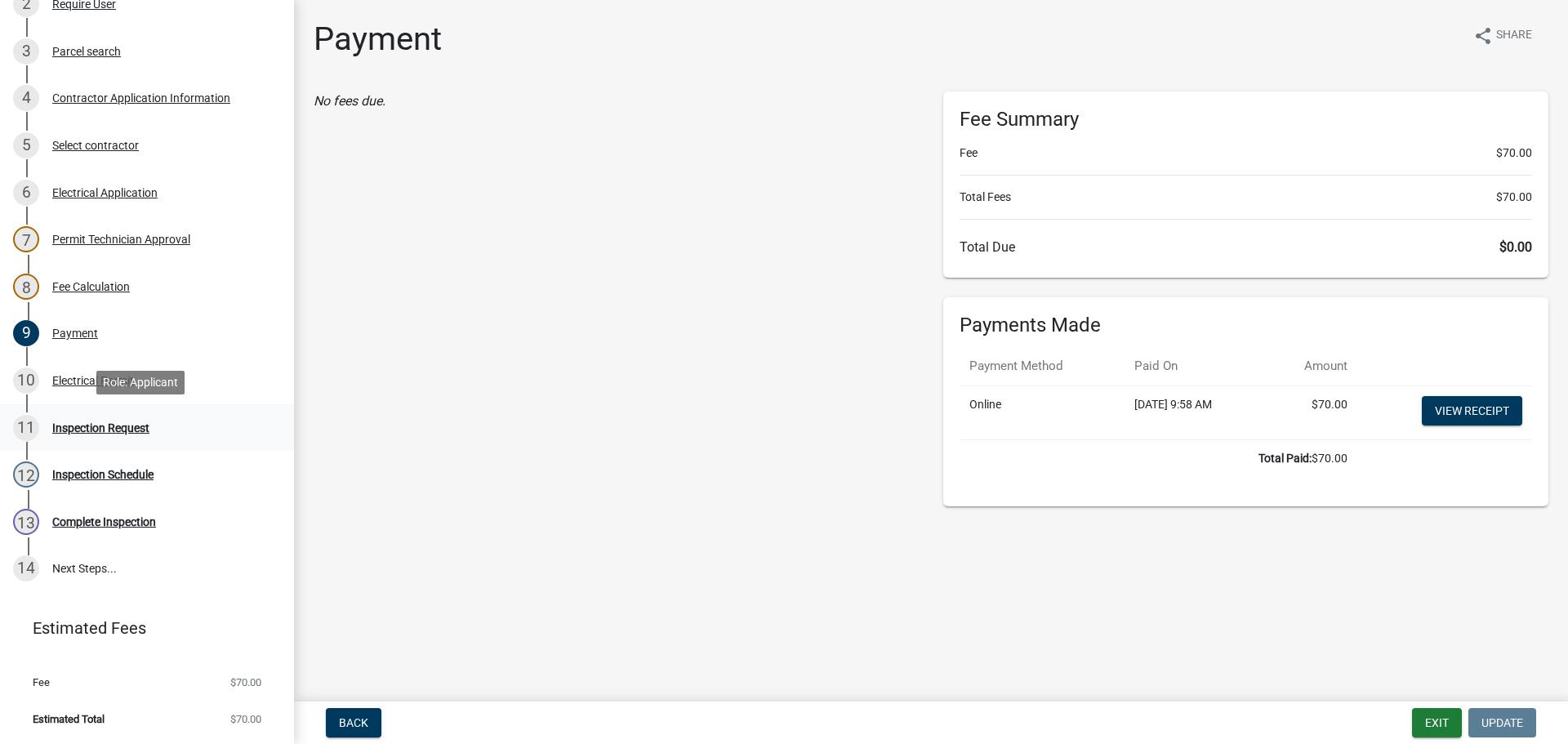
click at [90, 422] on div "Inspection Request" at bounding box center [101, 428] width 97 height 11
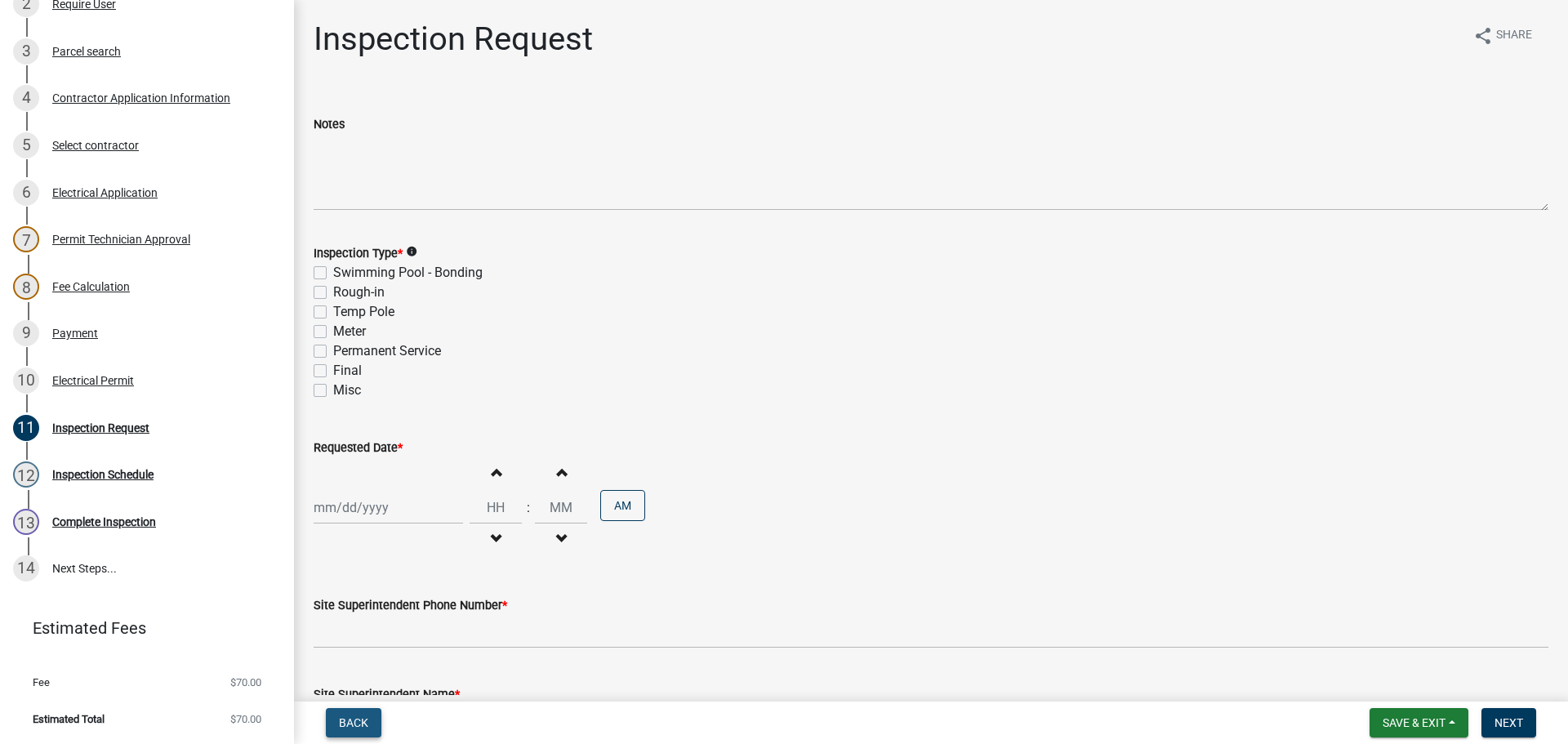
click at [361, 722] on span "Back" at bounding box center [353, 723] width 30 height 13
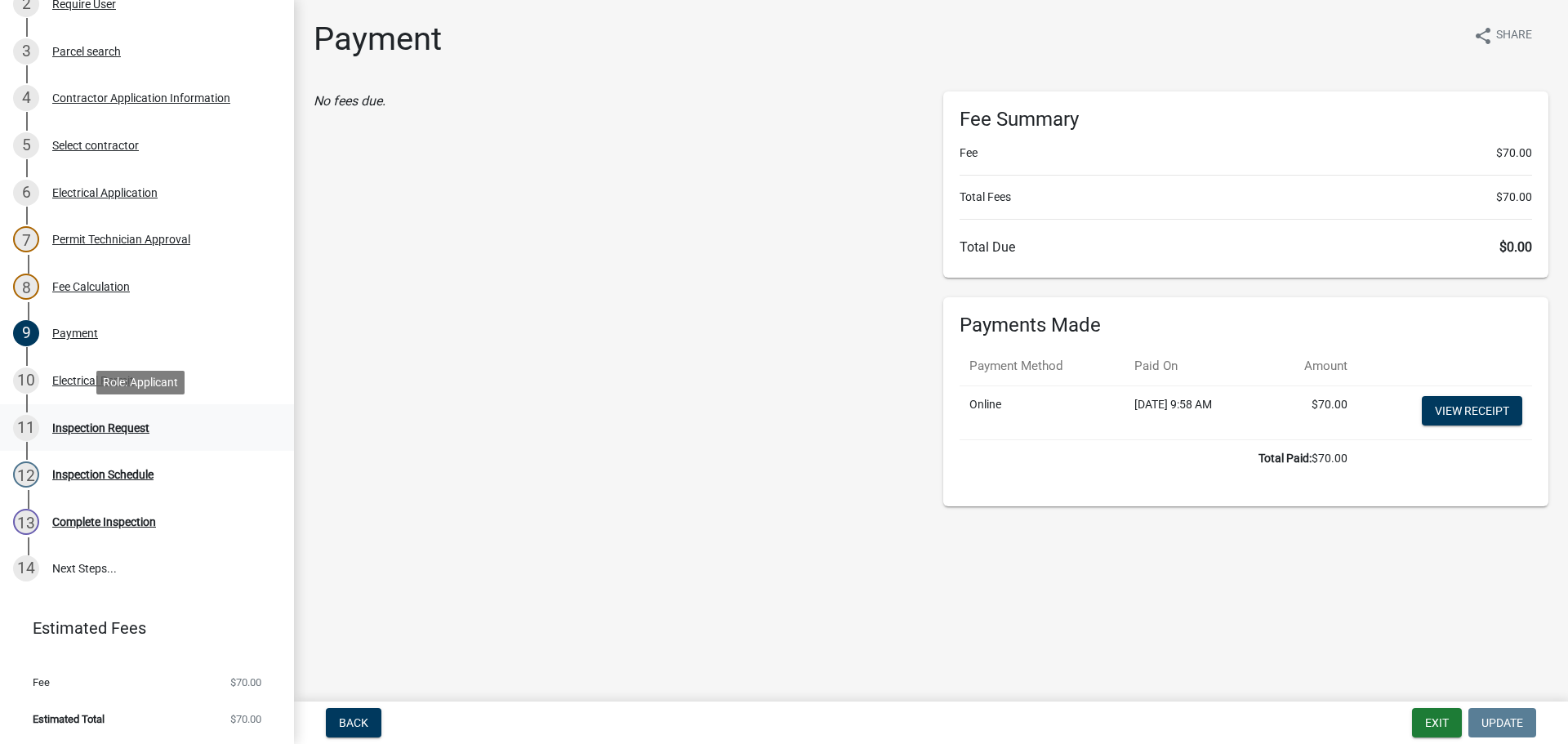
click at [73, 428] on div "Inspection Request" at bounding box center [101, 428] width 97 height 11
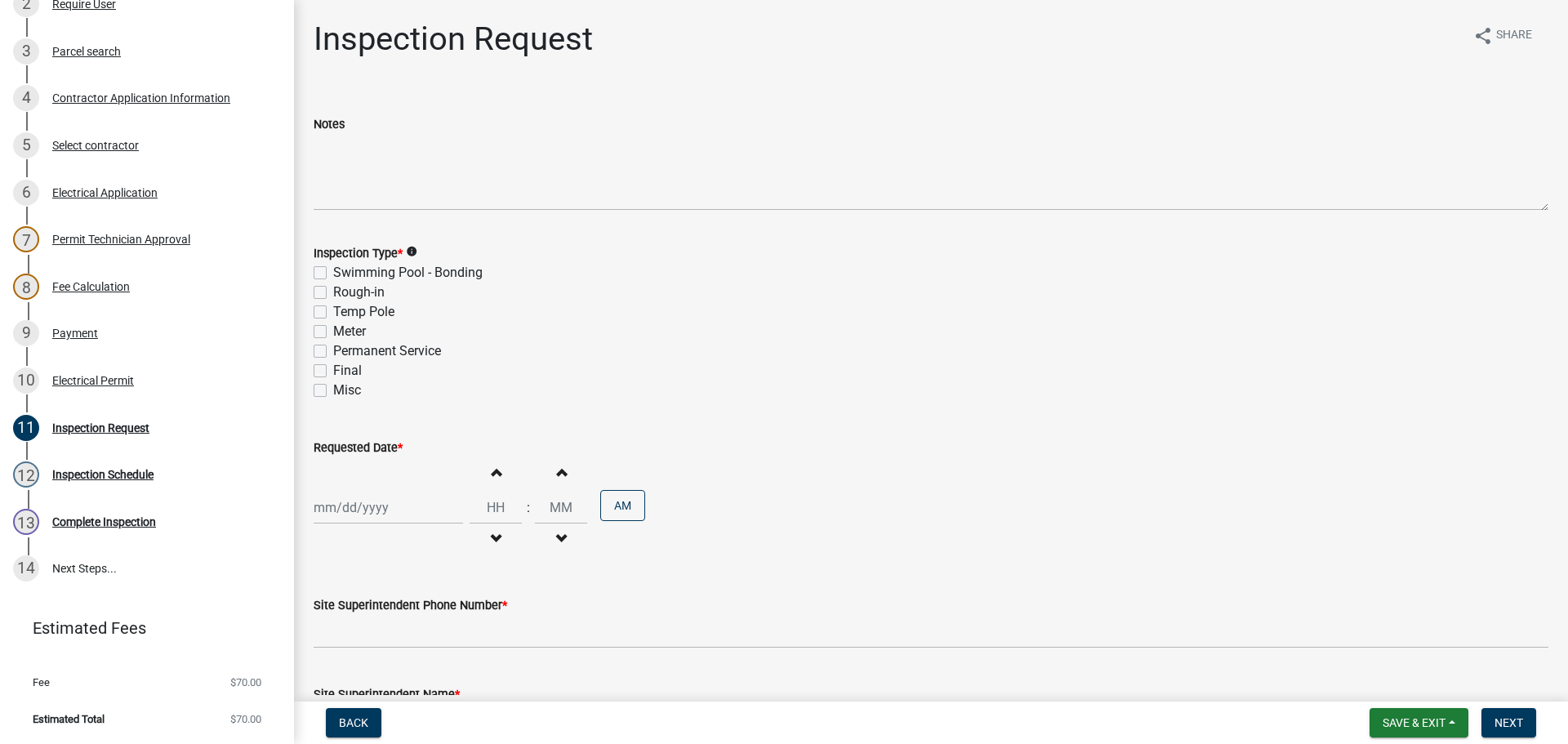
click at [333, 372] on label "Final" at bounding box center [348, 371] width 29 height 20
click at [333, 372] on input "Final" at bounding box center [338, 366] width 11 height 11
checkbox input "true"
checkbox input "false"
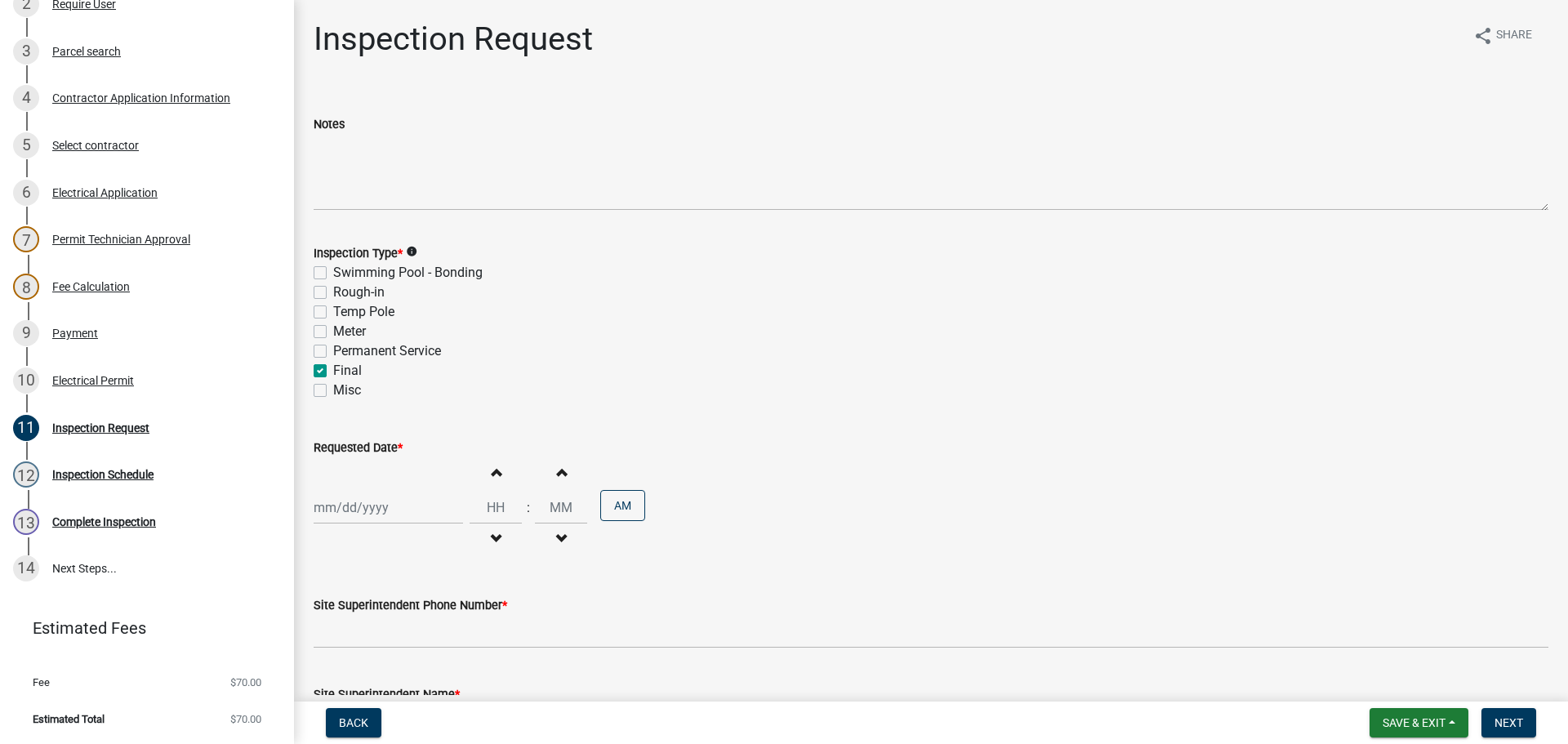
checkbox input "false"
checkbox input "true"
checkbox input "false"
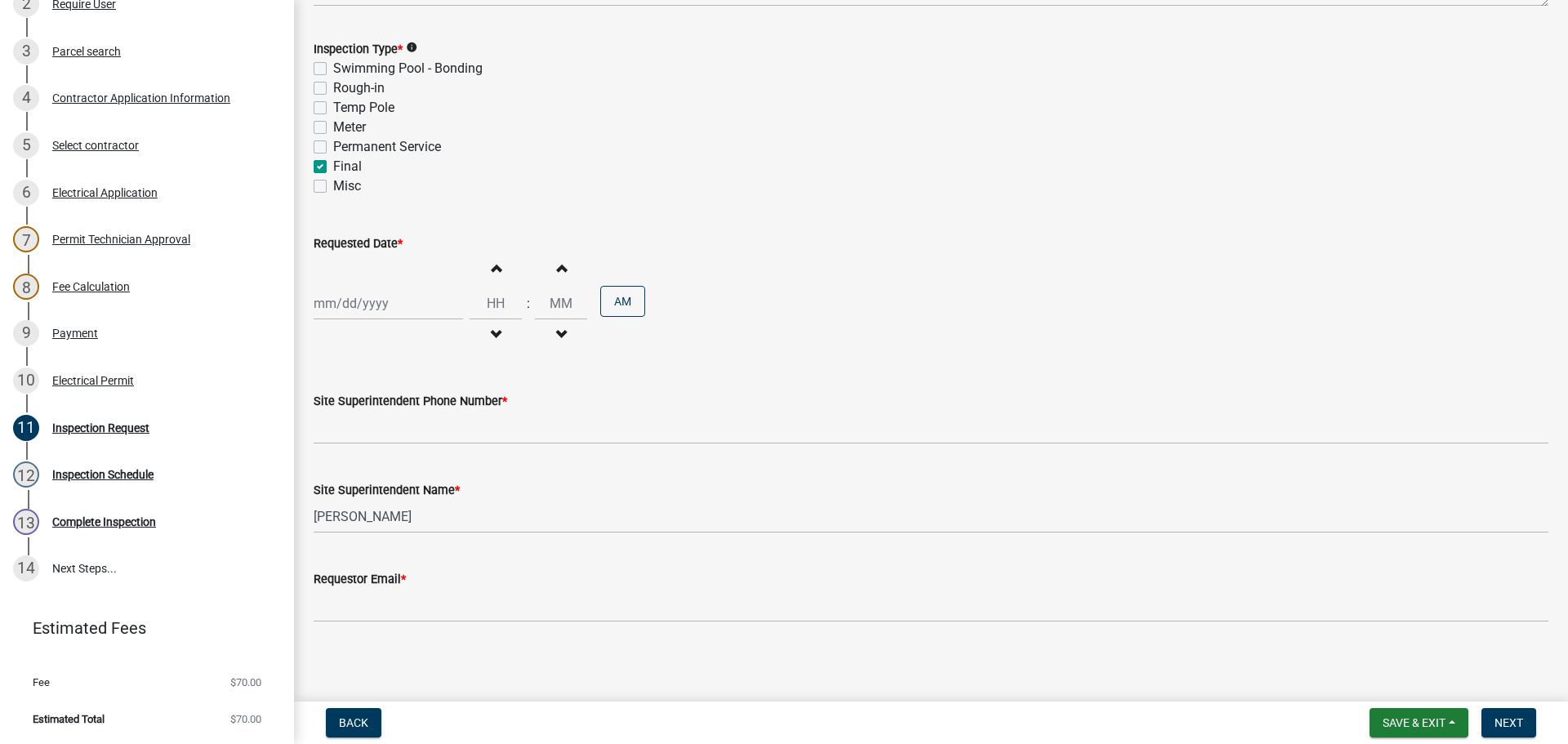
scroll to position [208, 0]
click at [355, 293] on div at bounding box center [388, 299] width 149 height 33
select select "9"
select select "2025"
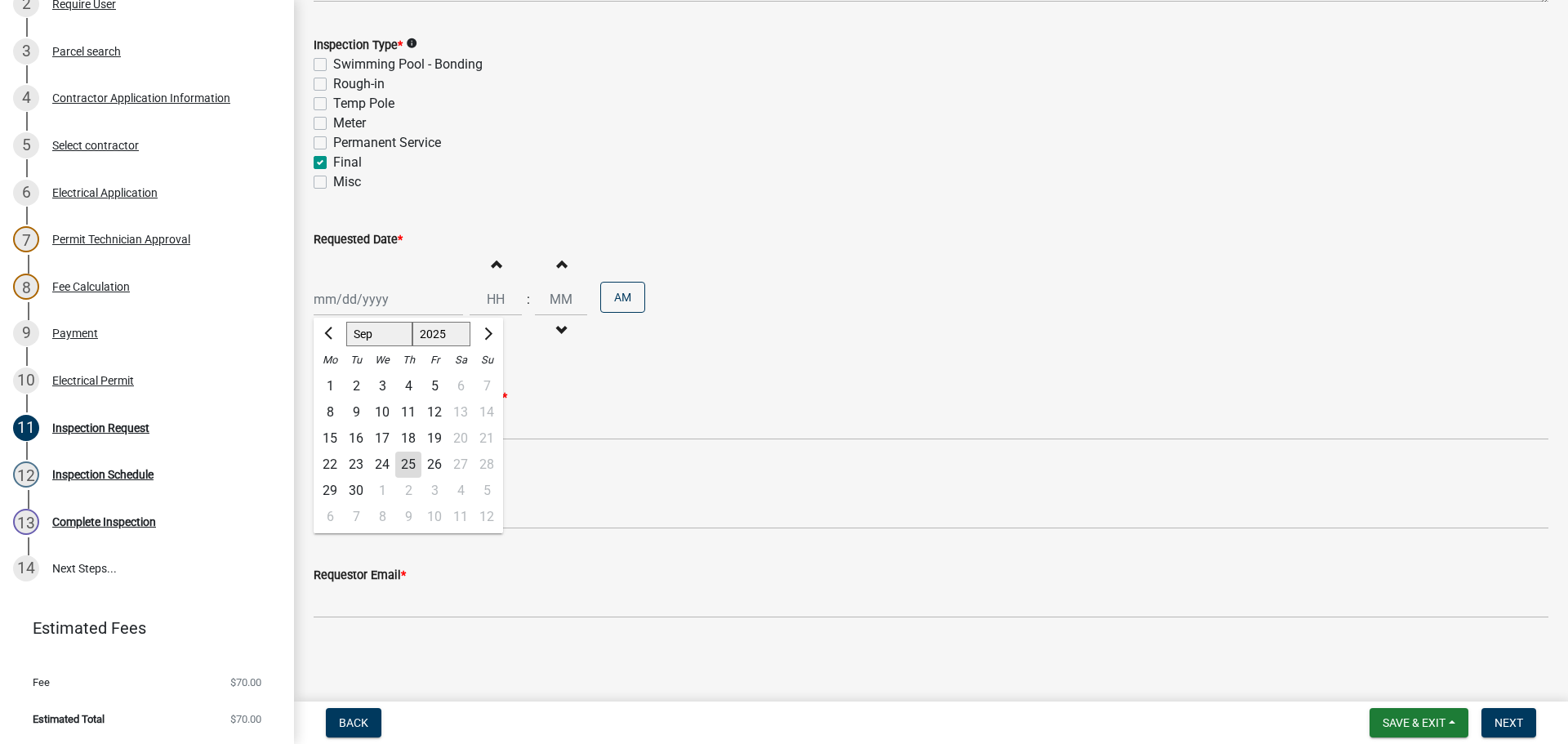
click at [428, 463] on div "26" at bounding box center [434, 464] width 26 height 26
type input "09/26/2025"
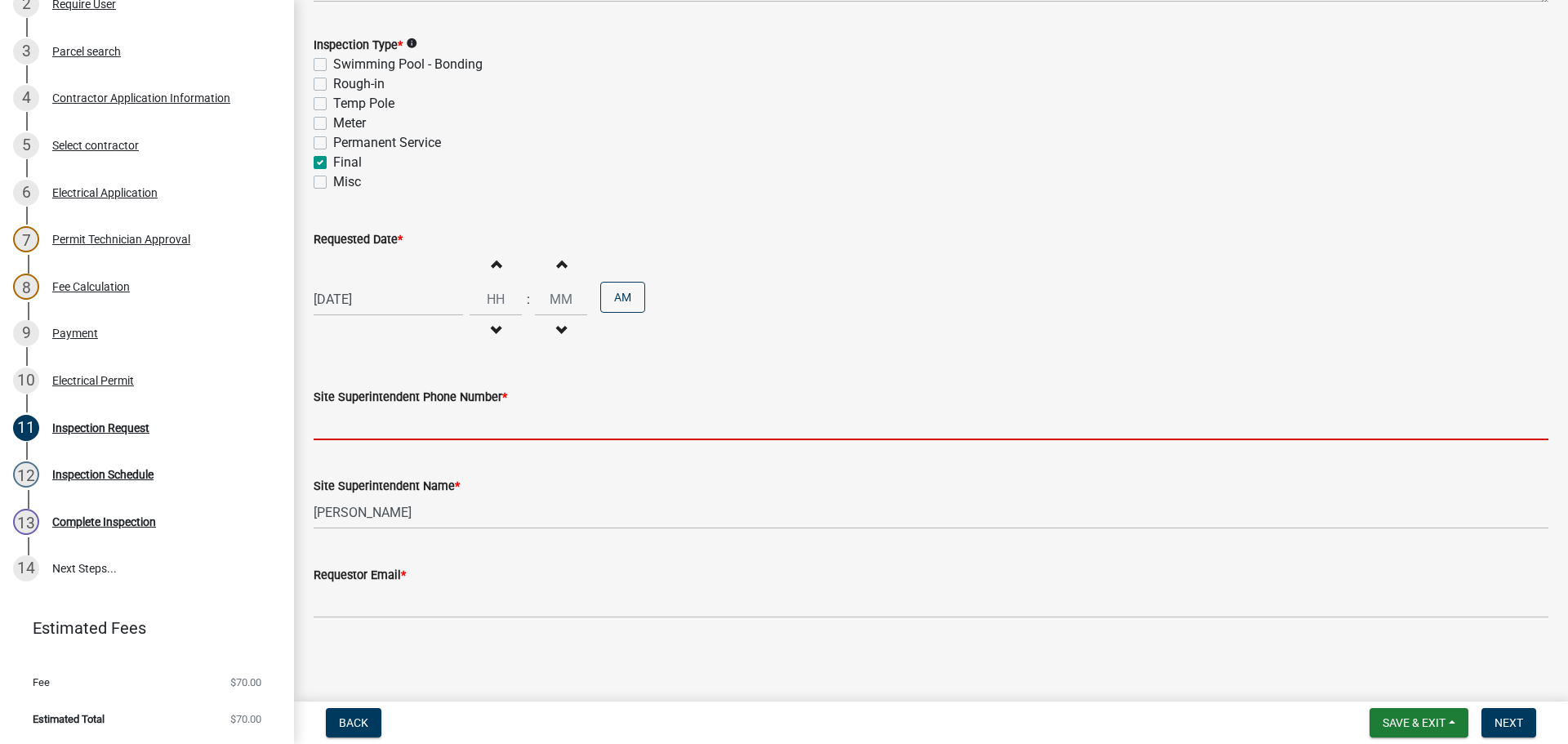
click at [437, 419] on input "Site Superintendent Phone Number *" at bounding box center [930, 423] width 1235 height 33
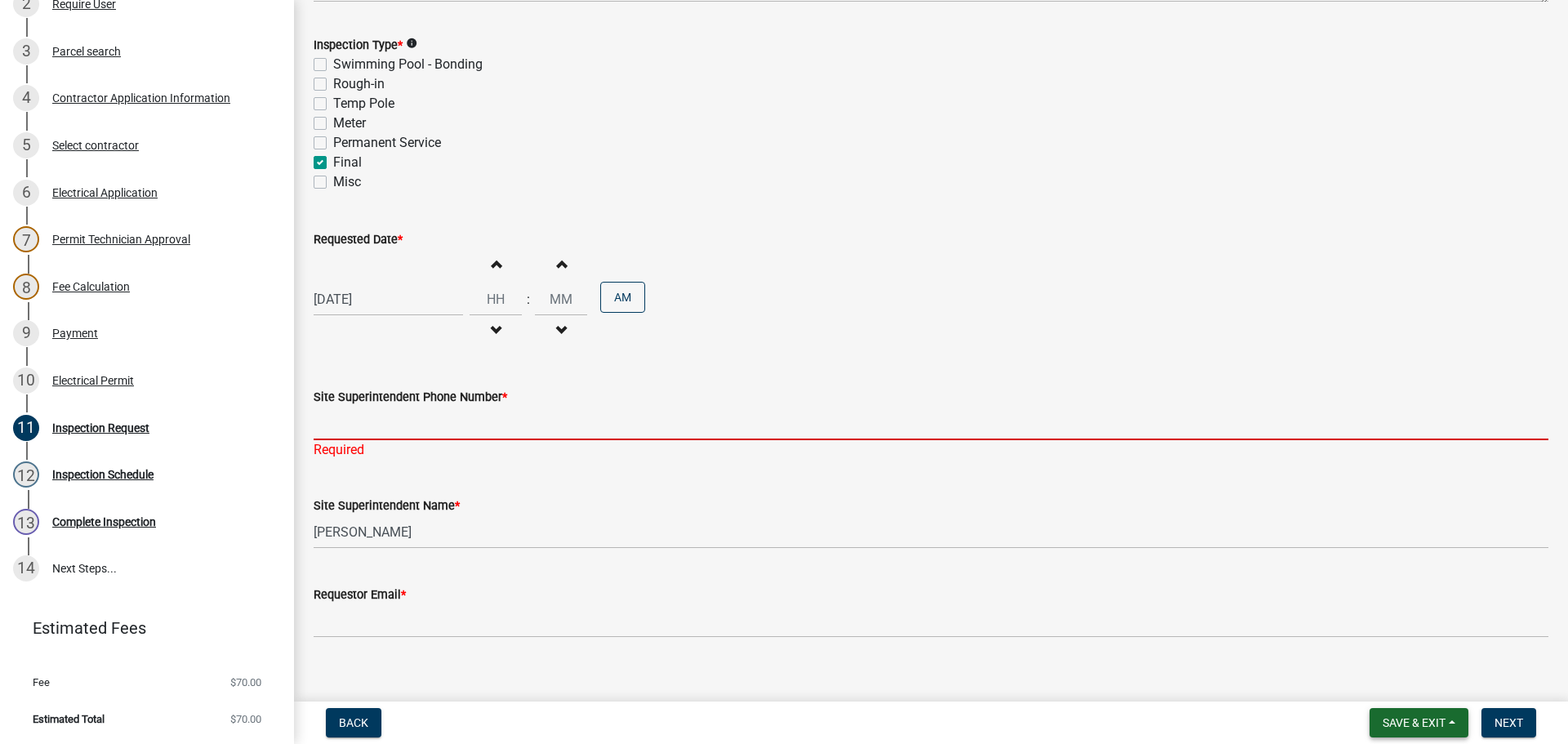
click at [1392, 720] on span "Save & Exit" at bounding box center [1414, 723] width 63 height 13
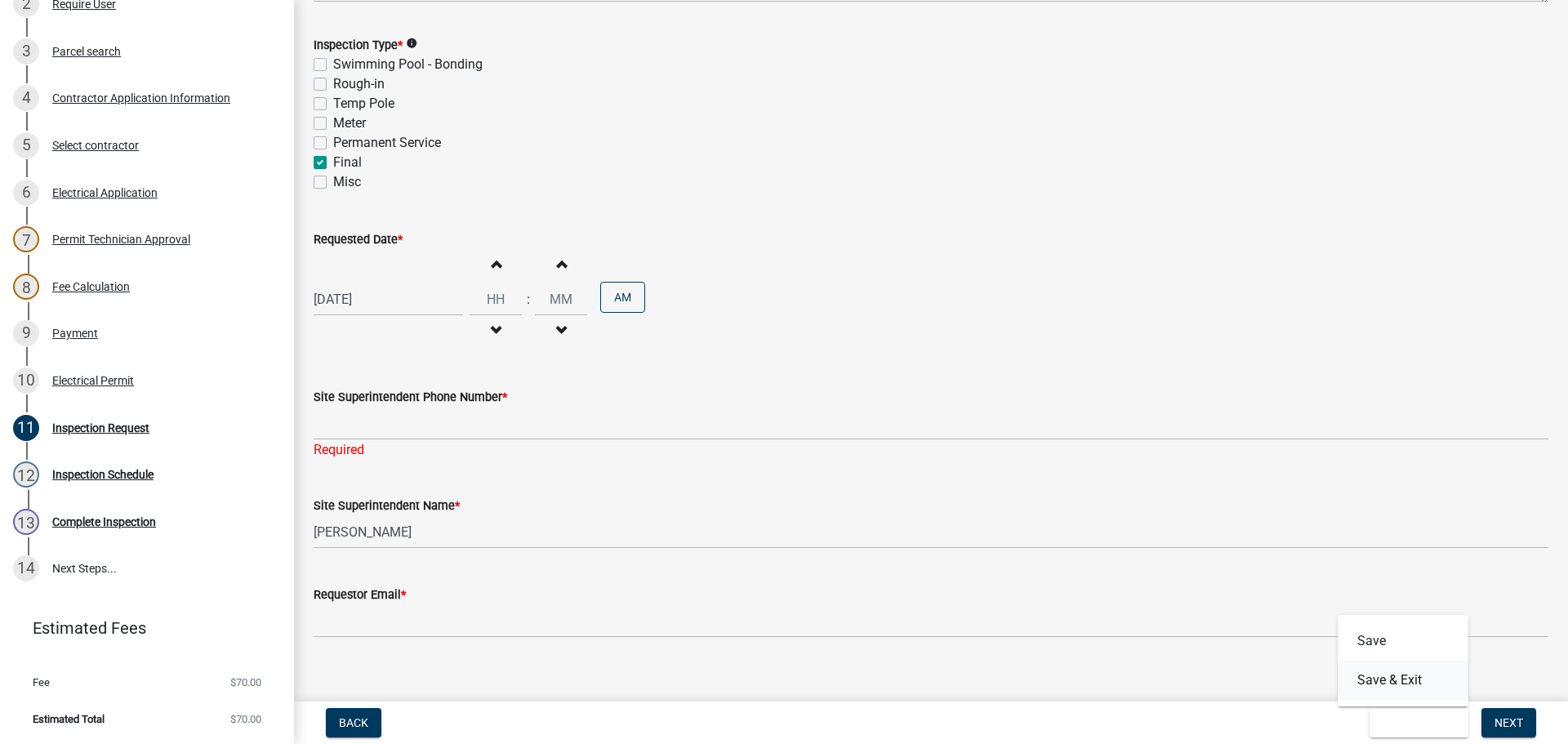
click at [1375, 692] on button "Save & Exit" at bounding box center [1403, 680] width 131 height 39
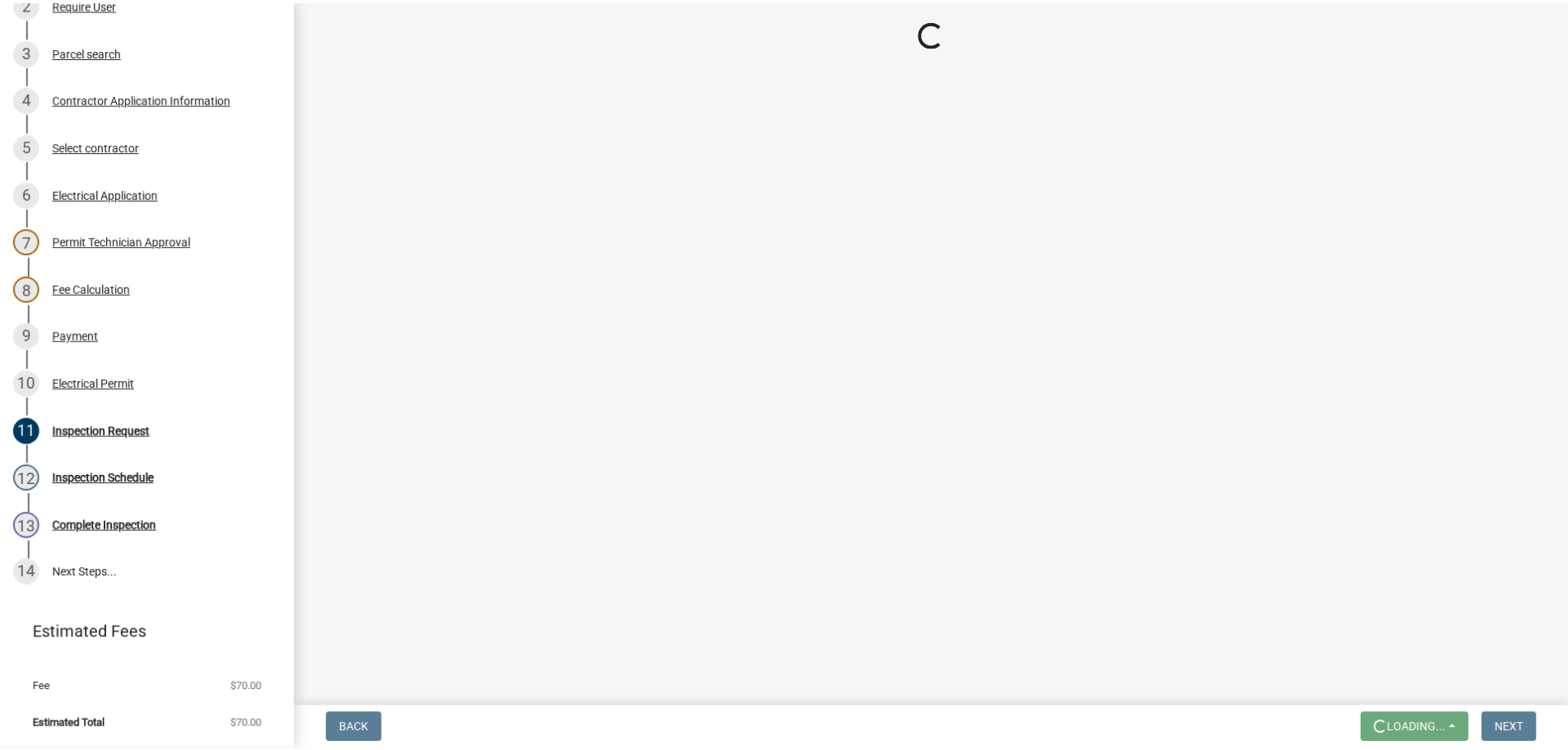
scroll to position [0, 0]
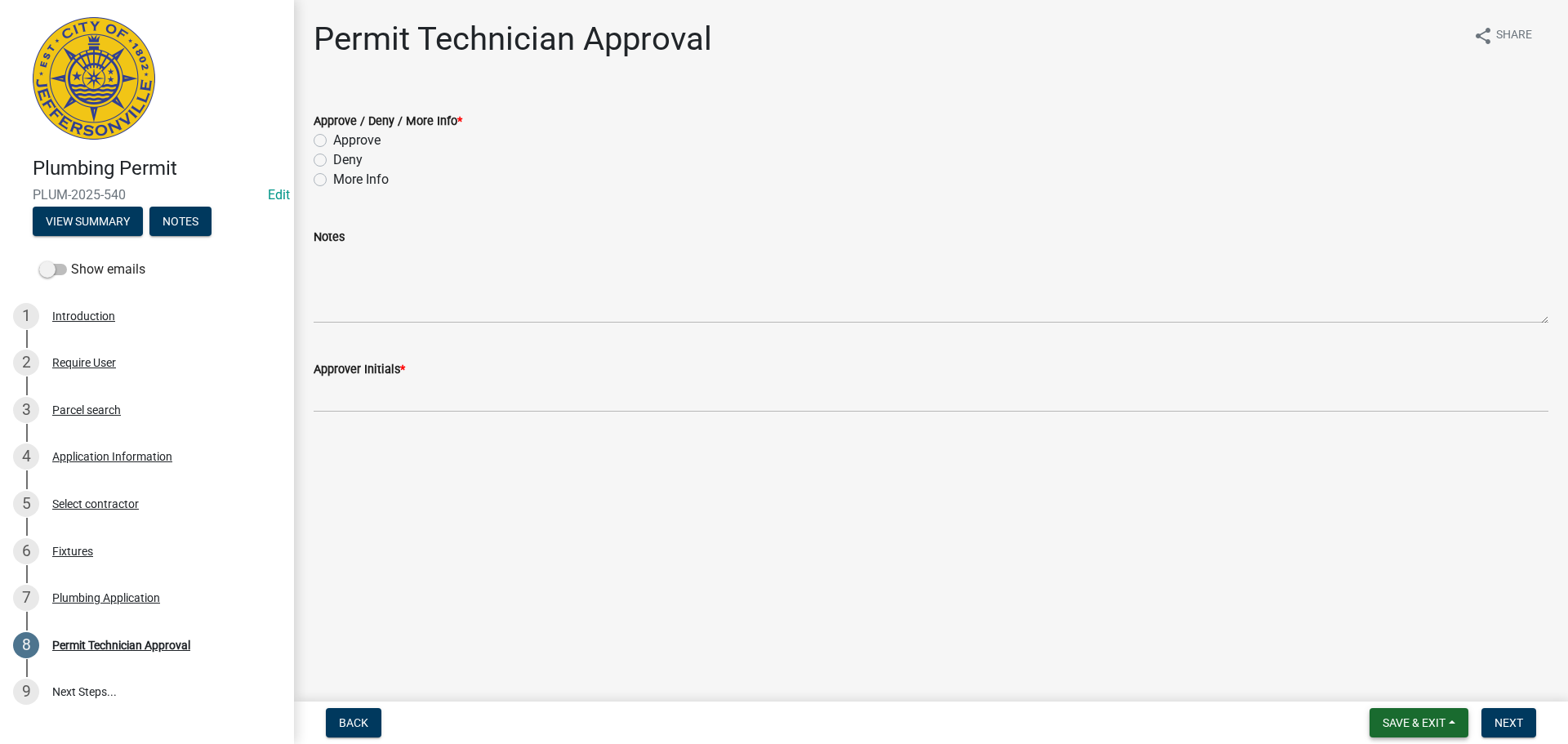
click at [1415, 724] on span "Save & Exit" at bounding box center [1414, 723] width 63 height 13
click at [1398, 679] on button "Save & Exit" at bounding box center [1403, 680] width 131 height 39
